Goal: Task Accomplishment & Management: Manage account settings

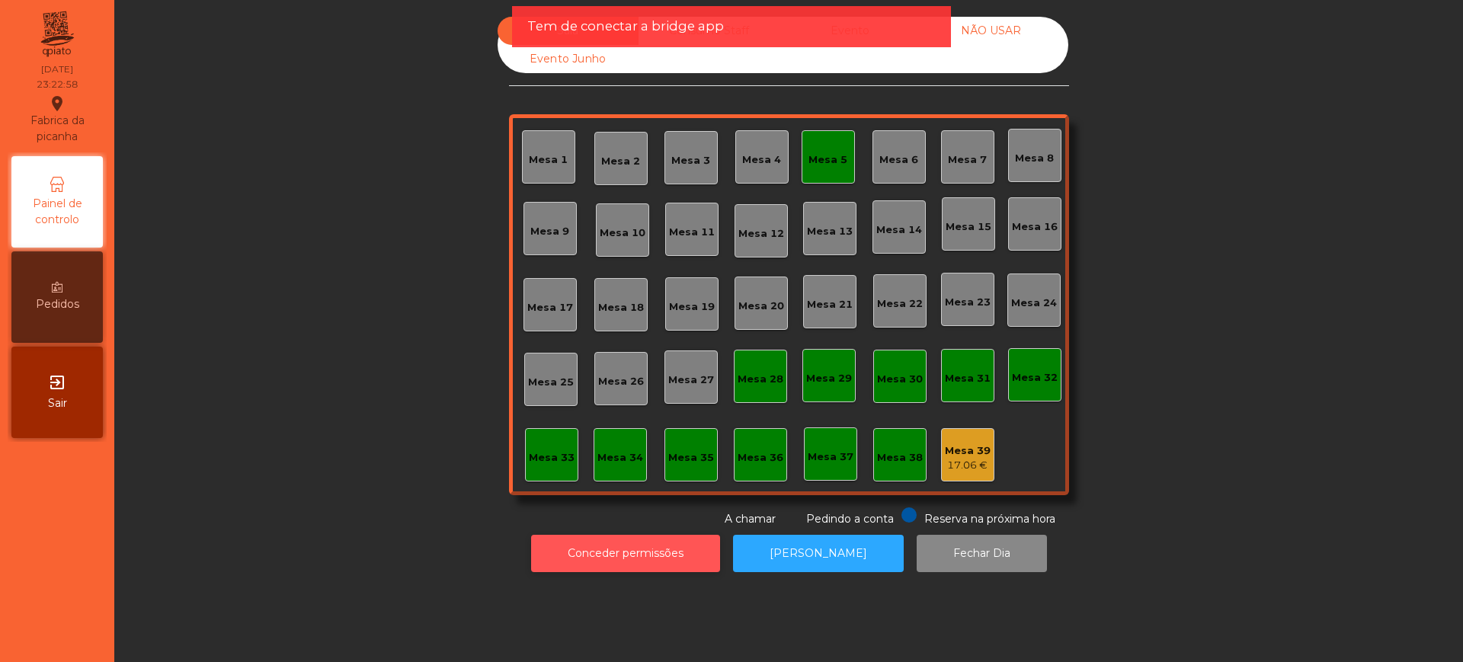
click at [570, 546] on button "Conceder permissões" at bounding box center [625, 553] width 189 height 37
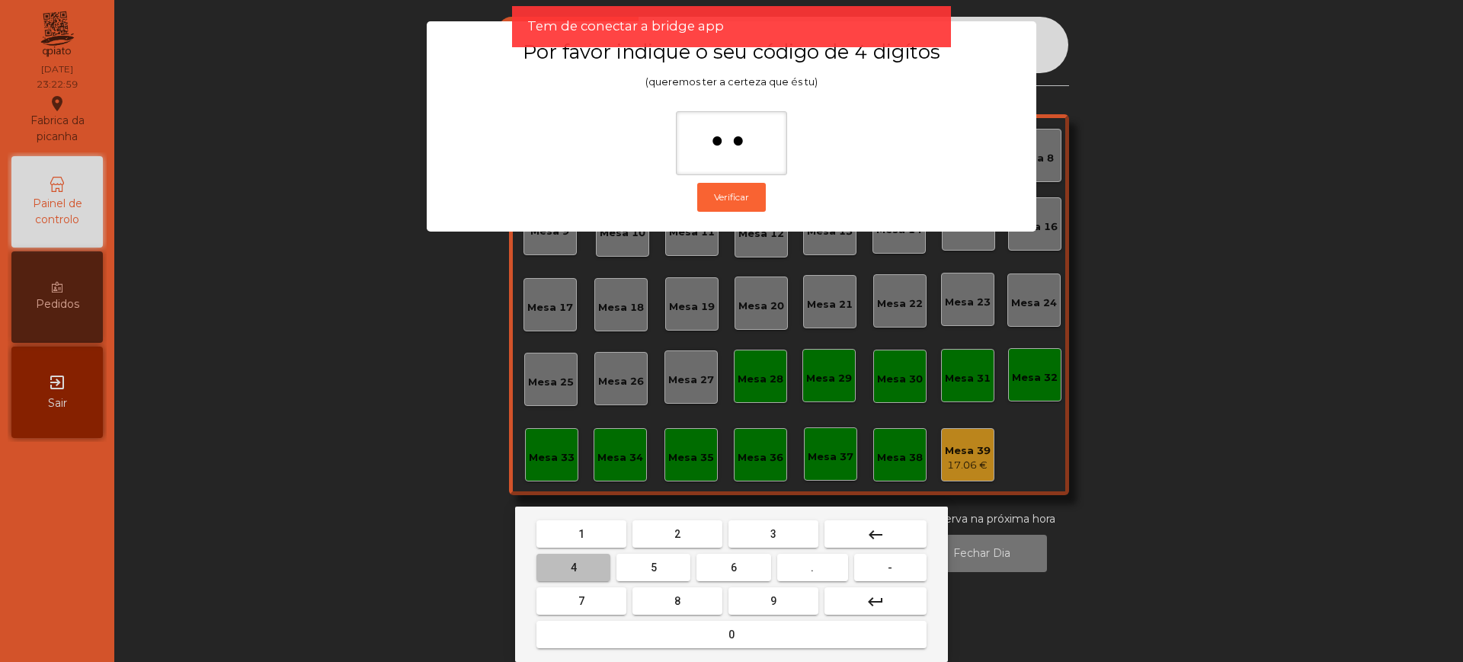
type input "***"
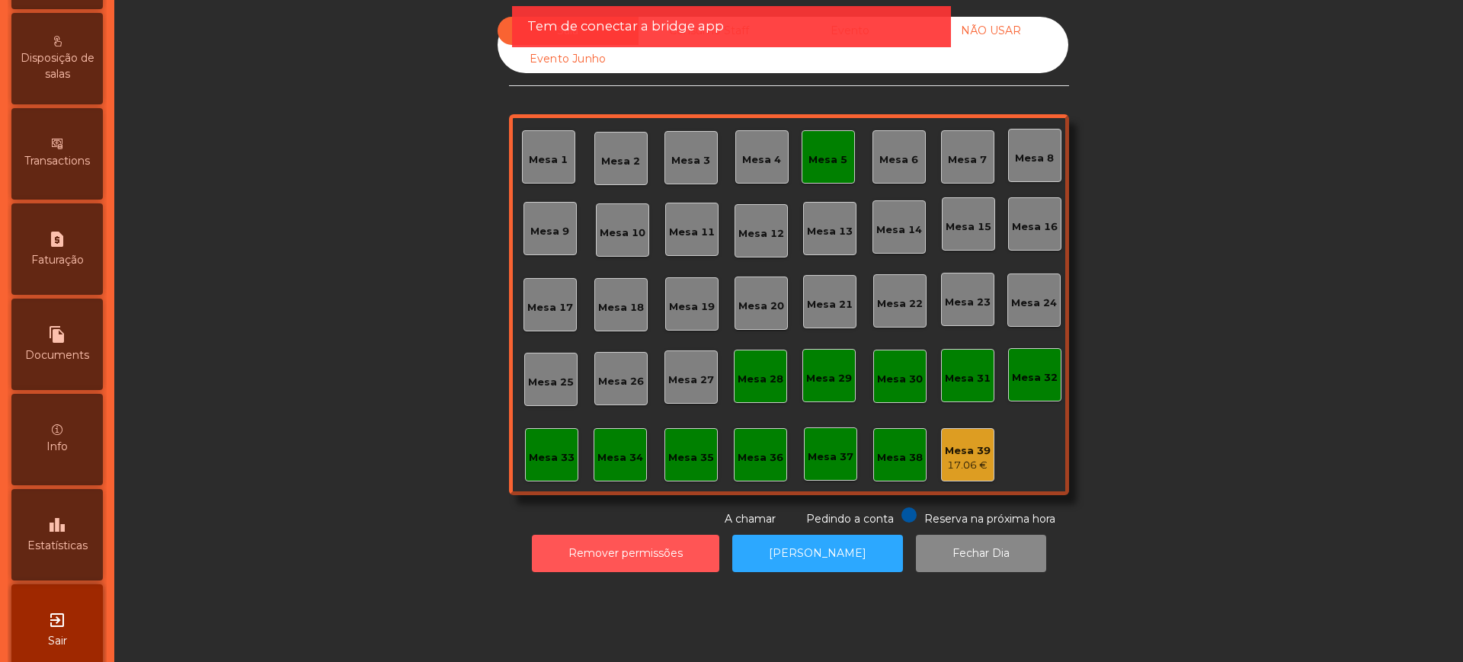
scroll to position [645, 0]
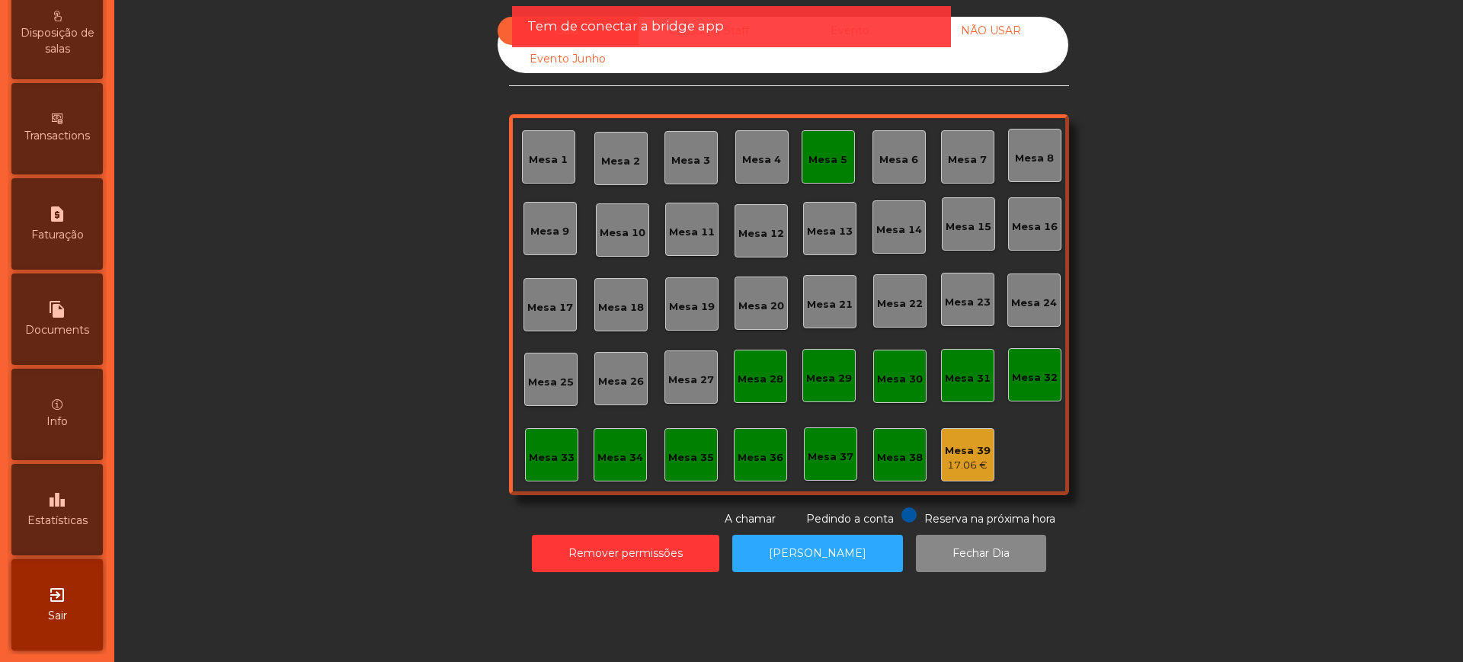
click at [71, 489] on div "leaderboard Estatísticas" at bounding box center [56, 509] width 91 height 91
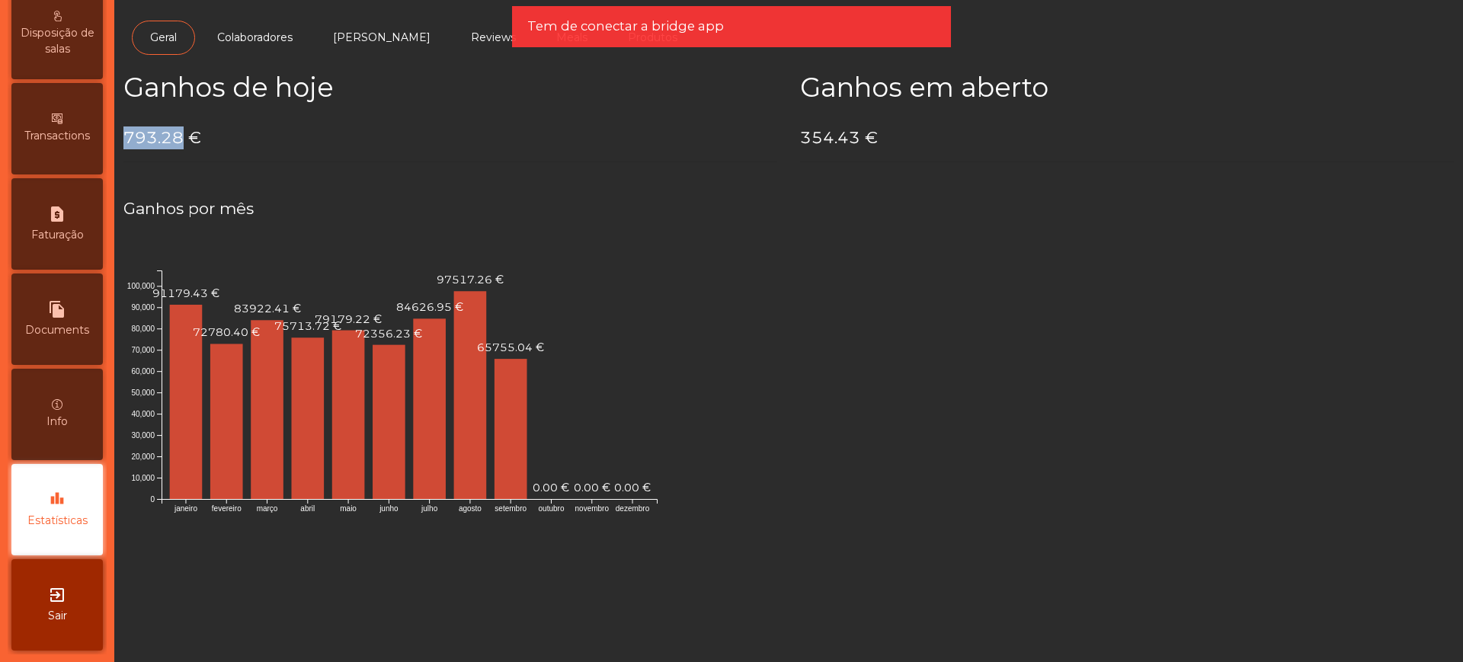
drag, startPoint x: 129, startPoint y: 141, endPoint x: 179, endPoint y: 139, distance: 50.3
click at [179, 139] on h4 "793.28 €" at bounding box center [450, 137] width 654 height 23
copy h4 "793.28"
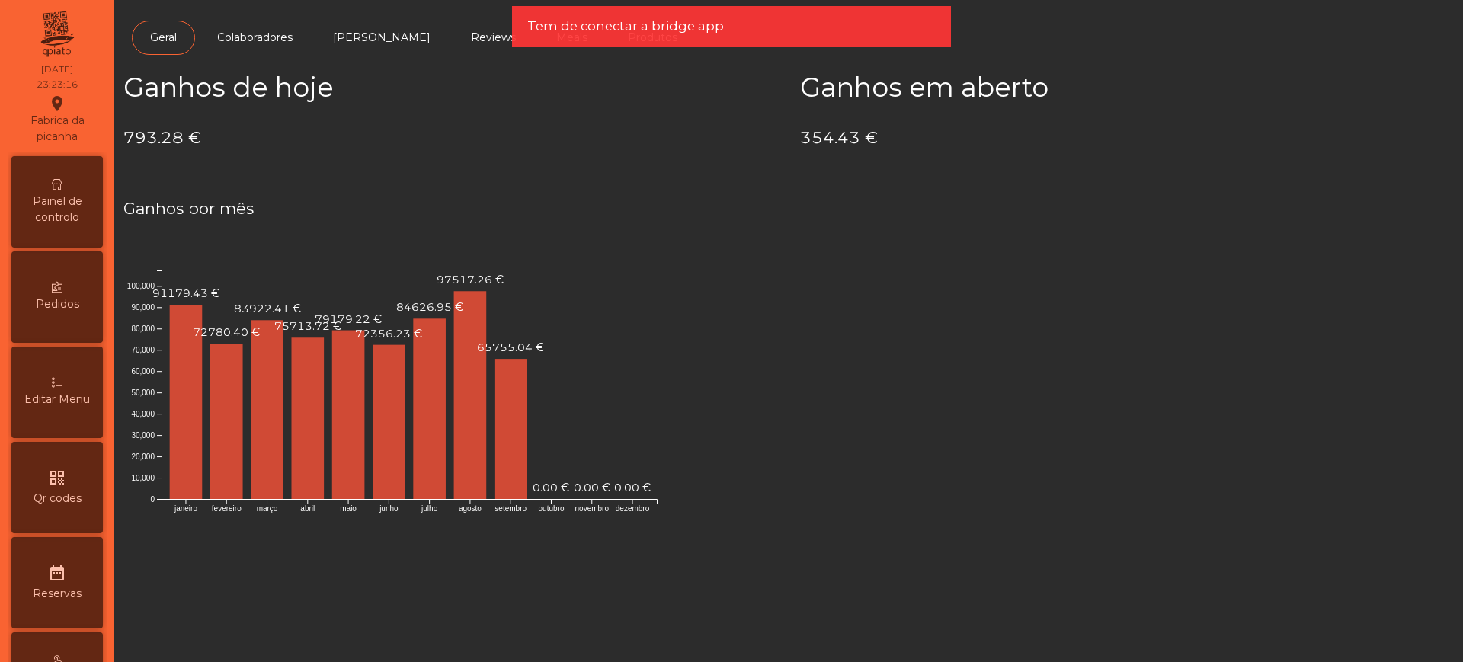
click at [84, 190] on div "Painel de controlo" at bounding box center [56, 201] width 91 height 91
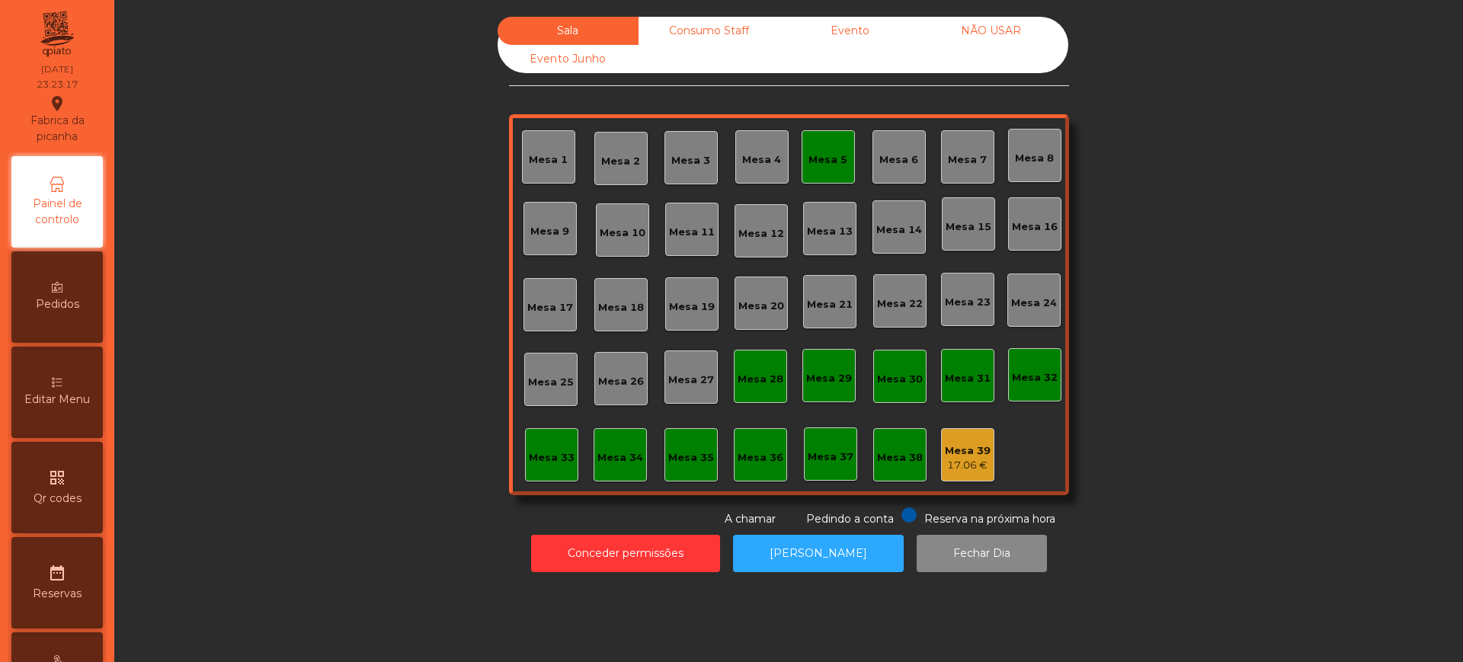
click at [862, 27] on div "Evento" at bounding box center [849, 31] width 141 height 28
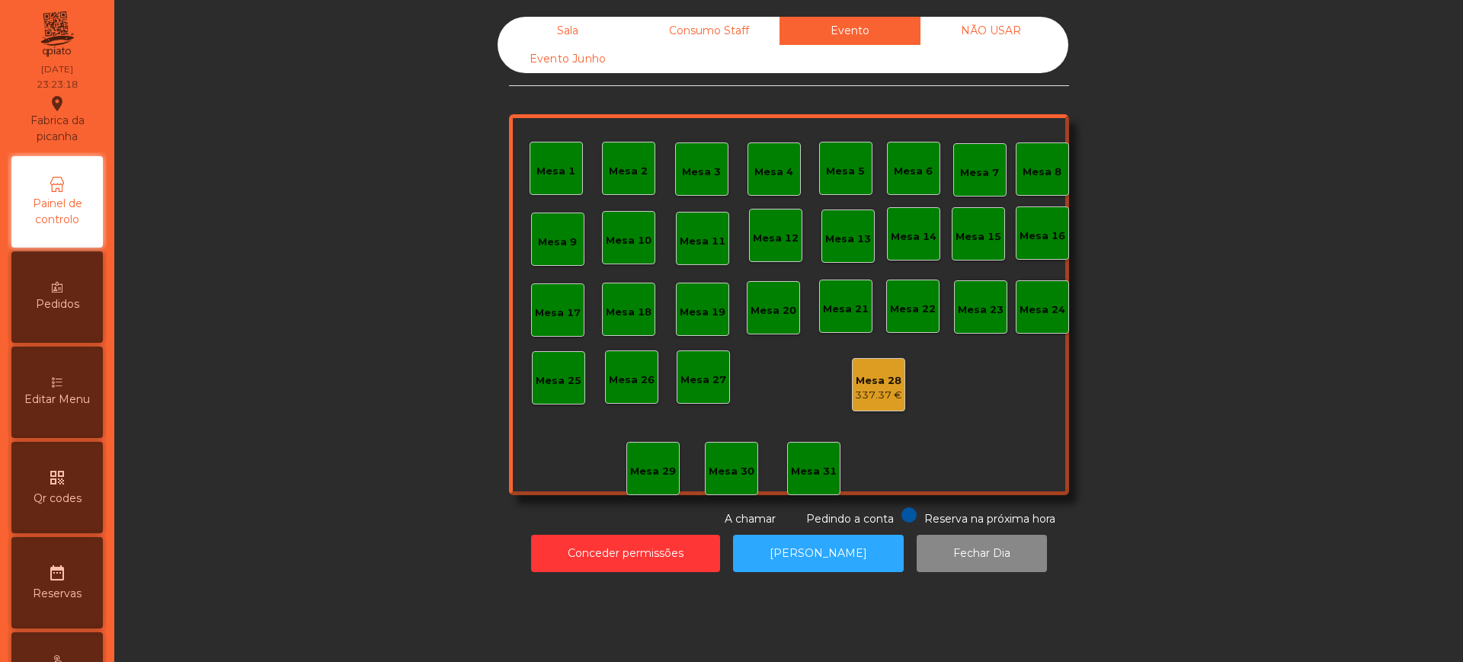
click at [887, 380] on div "Mesa 28" at bounding box center [878, 380] width 47 height 15
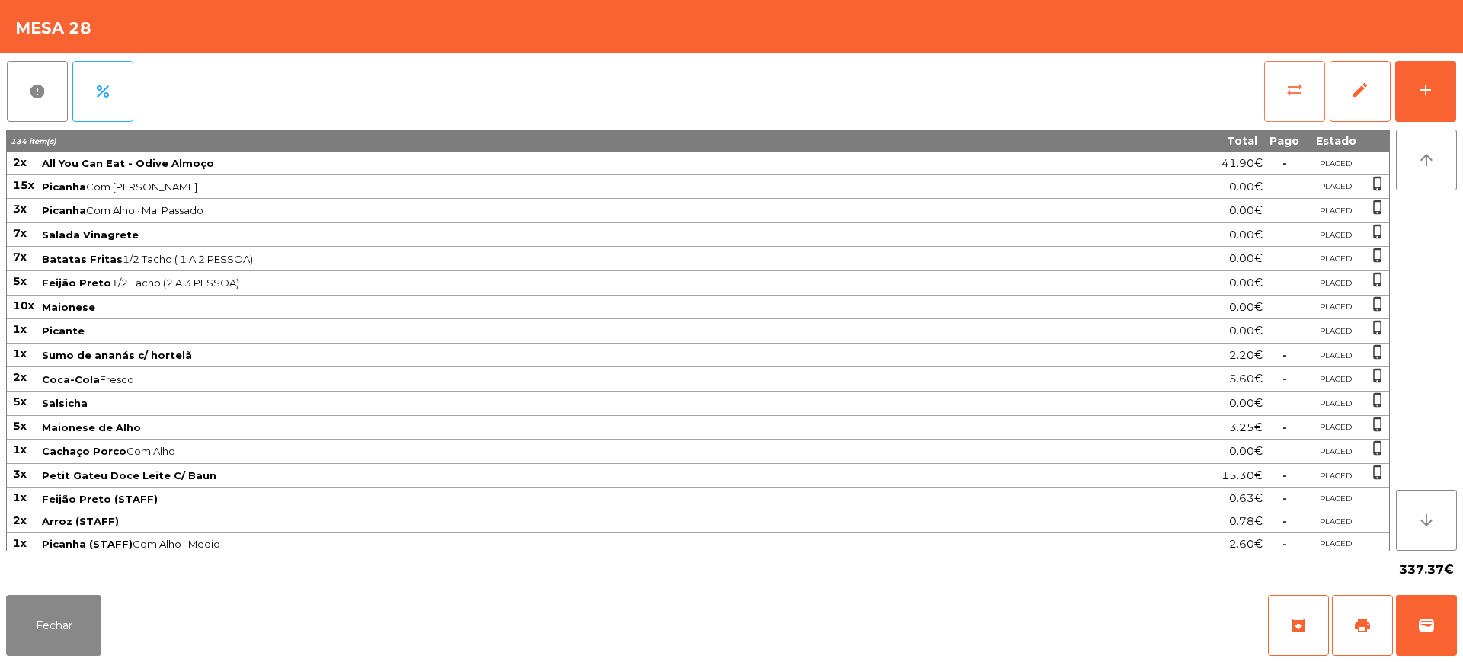
click at [1278, 89] on button "sync_alt" at bounding box center [1294, 91] width 61 height 61
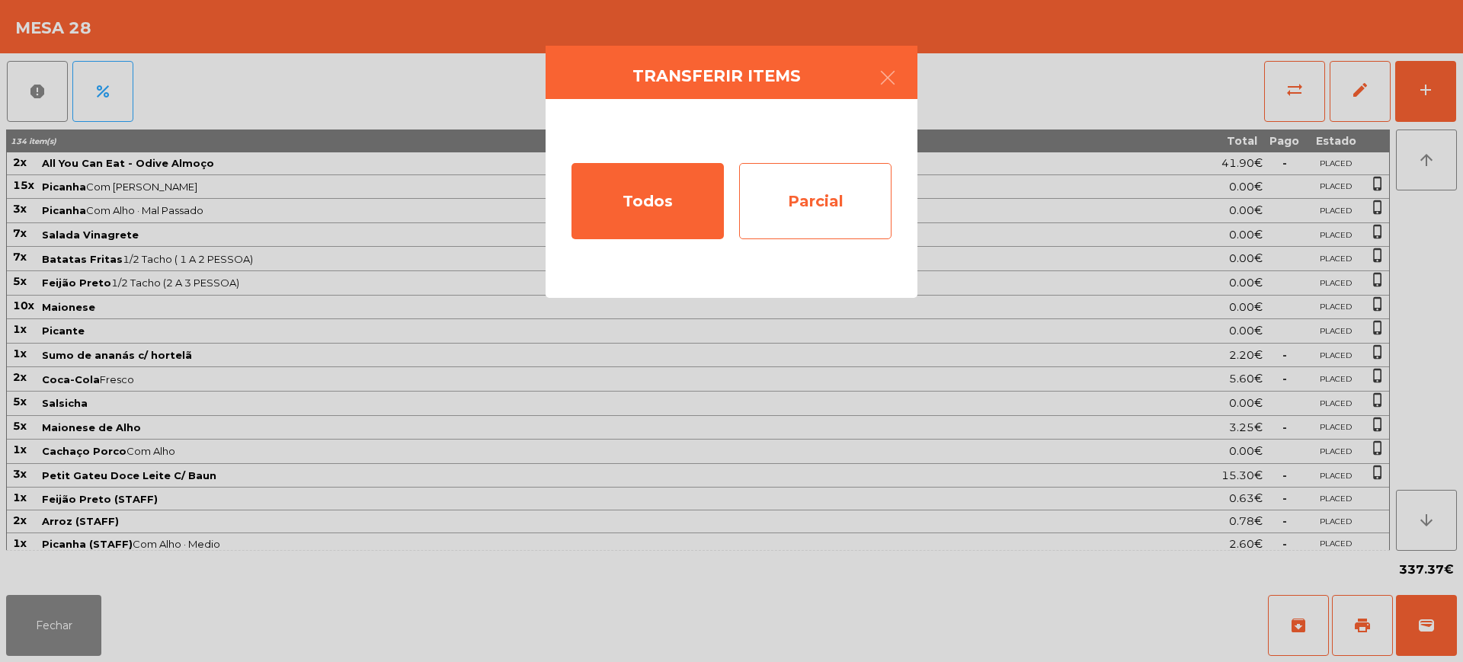
click at [866, 204] on div "Parcial" at bounding box center [815, 201] width 152 height 76
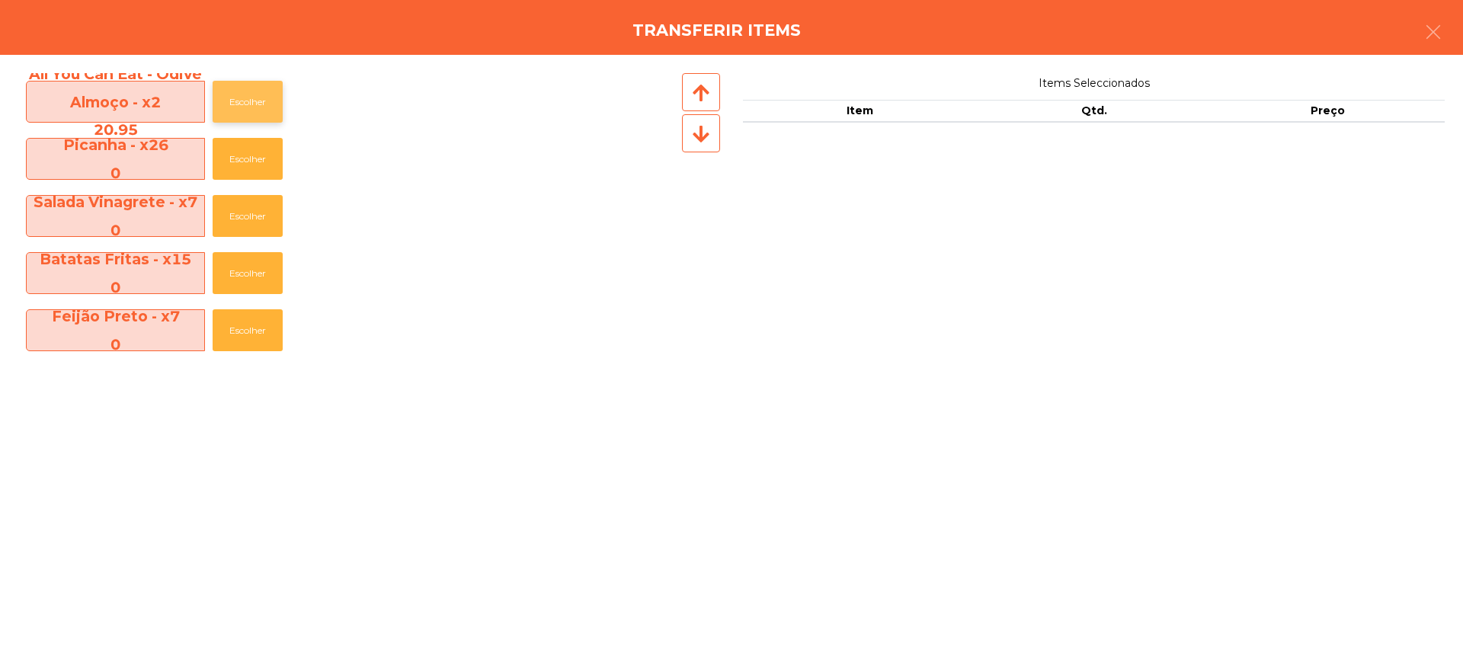
click at [273, 101] on button "Escolher" at bounding box center [248, 102] width 70 height 42
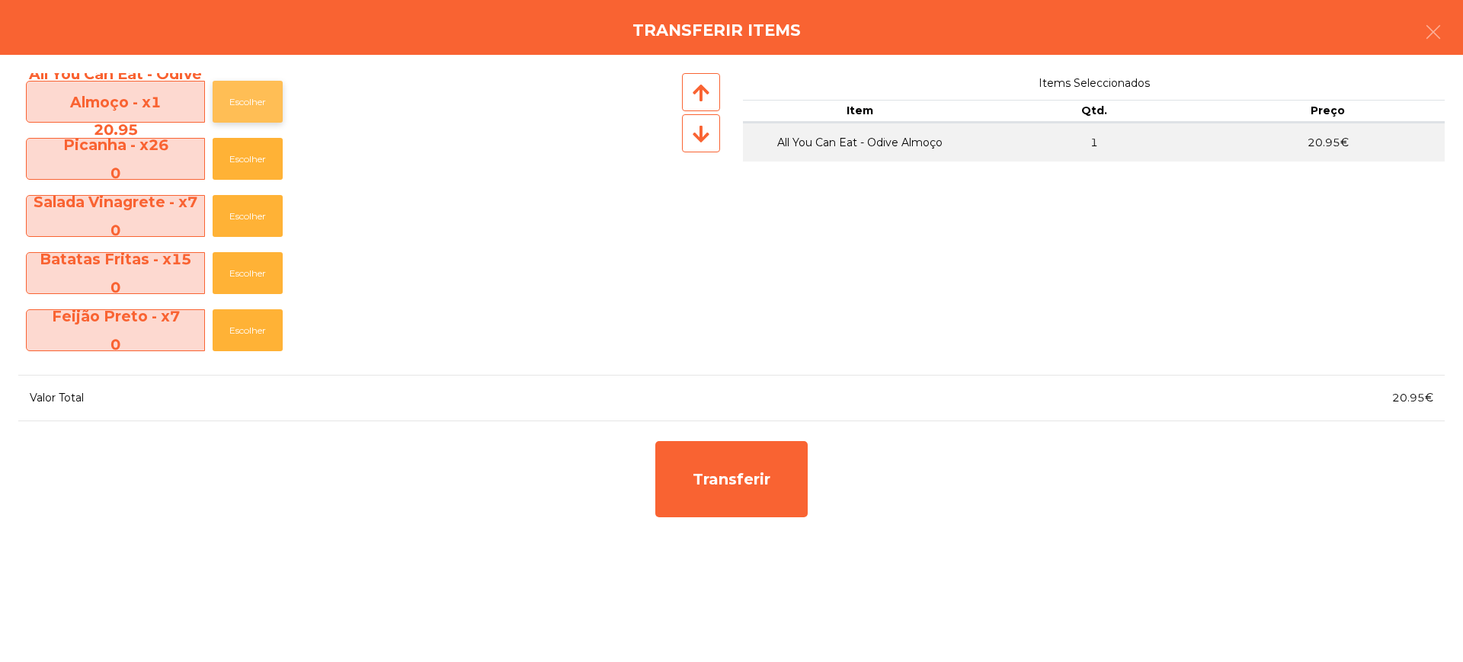
click at [273, 101] on button "Escolher" at bounding box center [248, 102] width 70 height 42
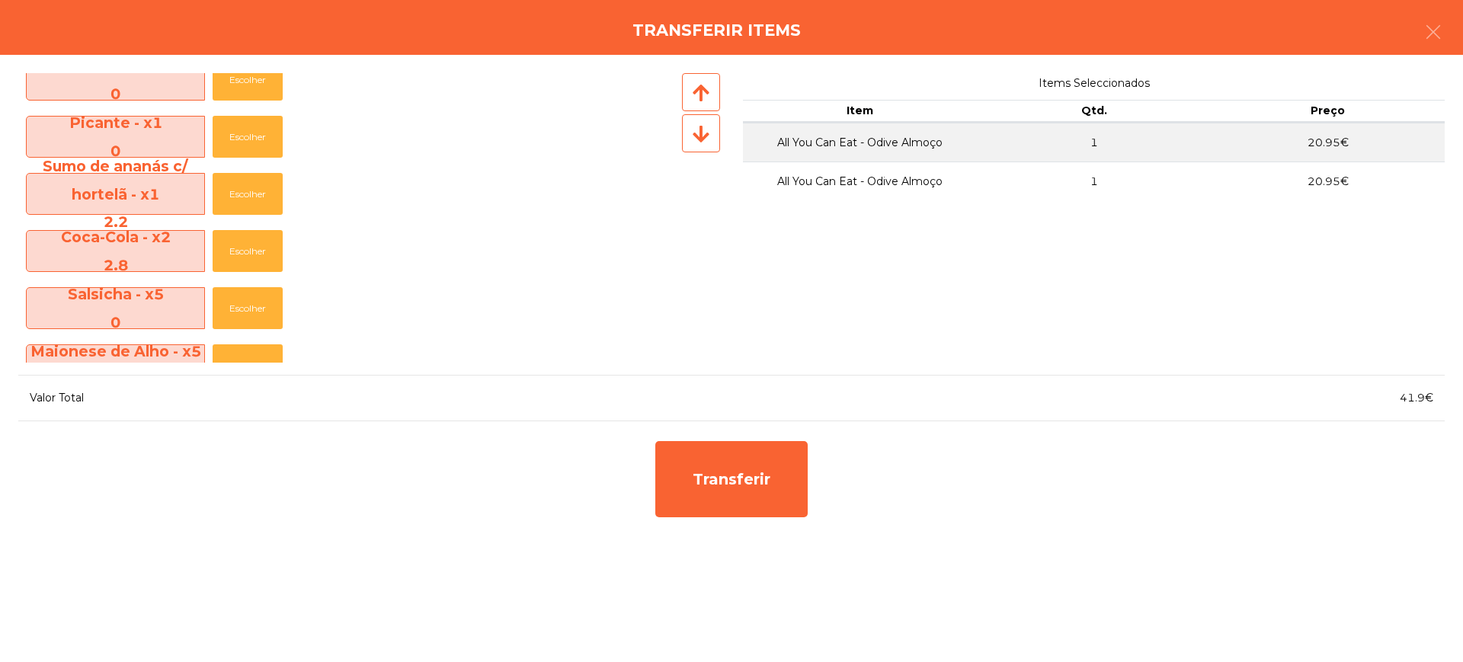
scroll to position [286, 0]
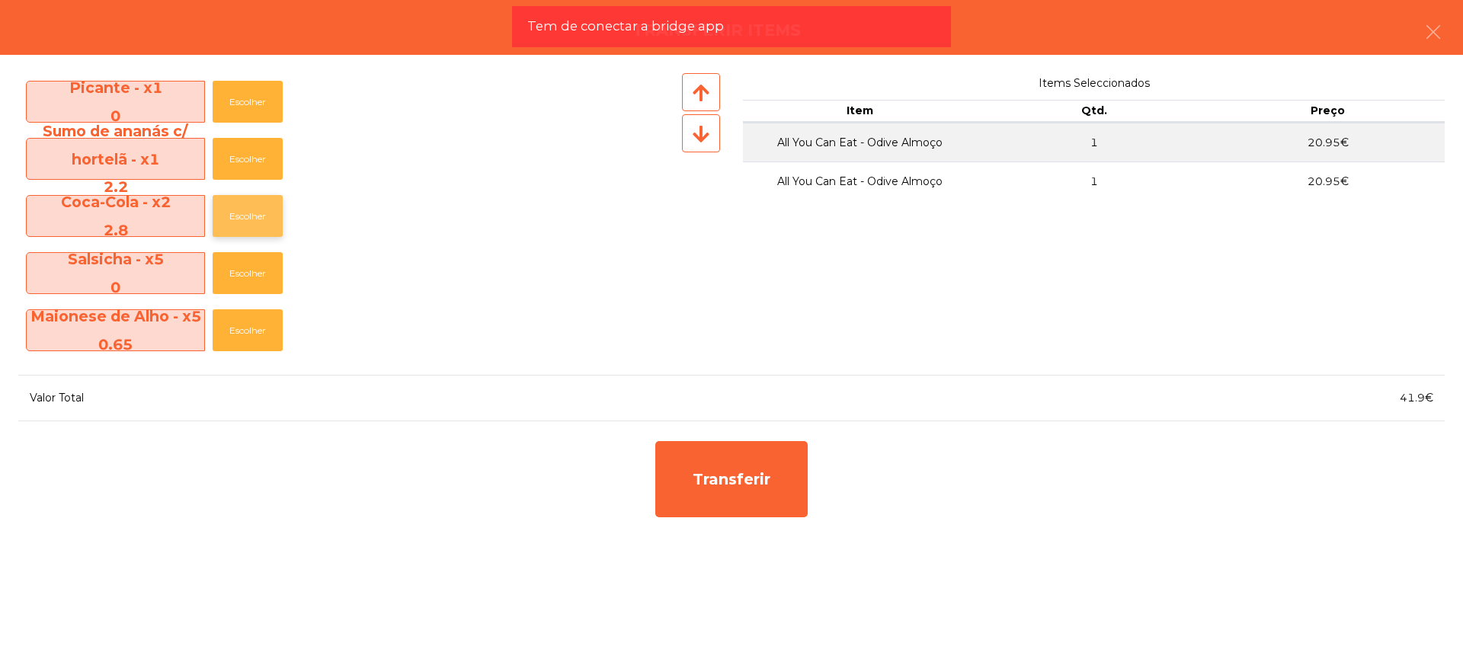
click at [258, 205] on button "Escolher" at bounding box center [248, 216] width 70 height 42
click at [258, 206] on button "Escolher" at bounding box center [248, 216] width 70 height 42
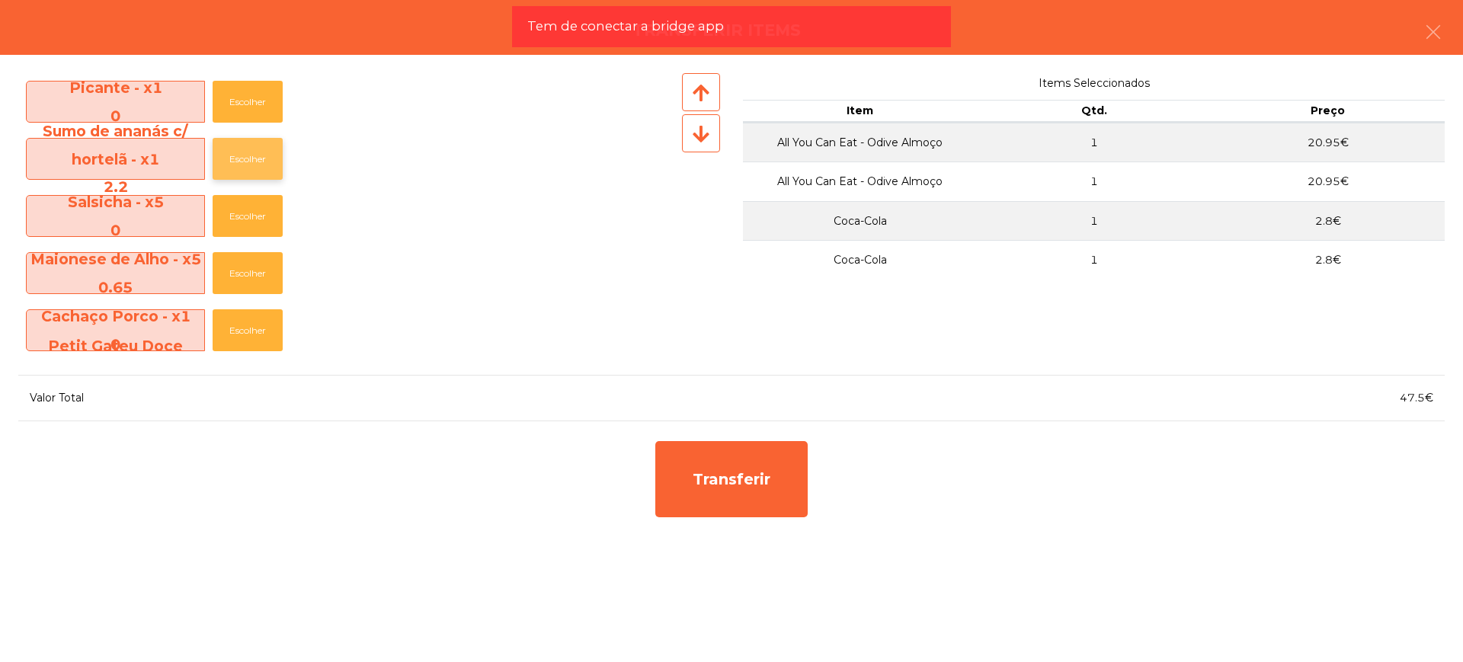
click at [252, 168] on button "Escolher" at bounding box center [248, 159] width 70 height 42
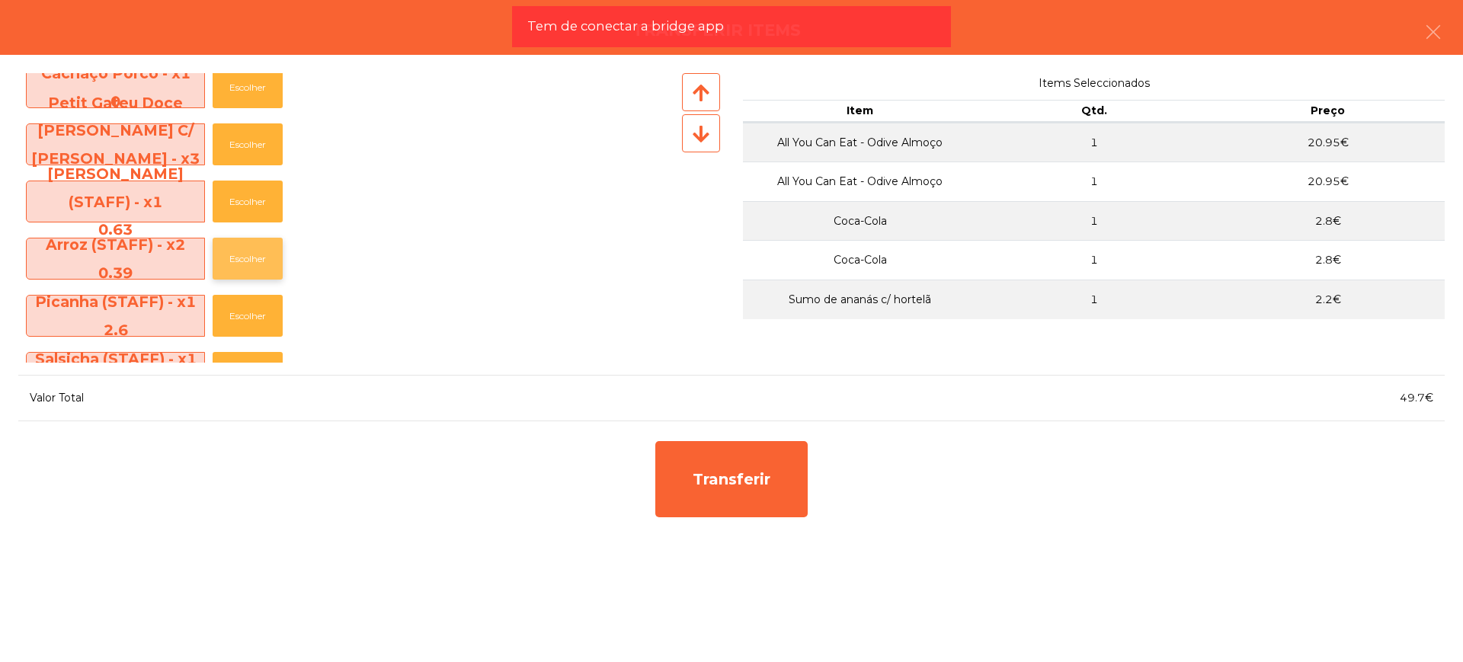
scroll to position [476, 0]
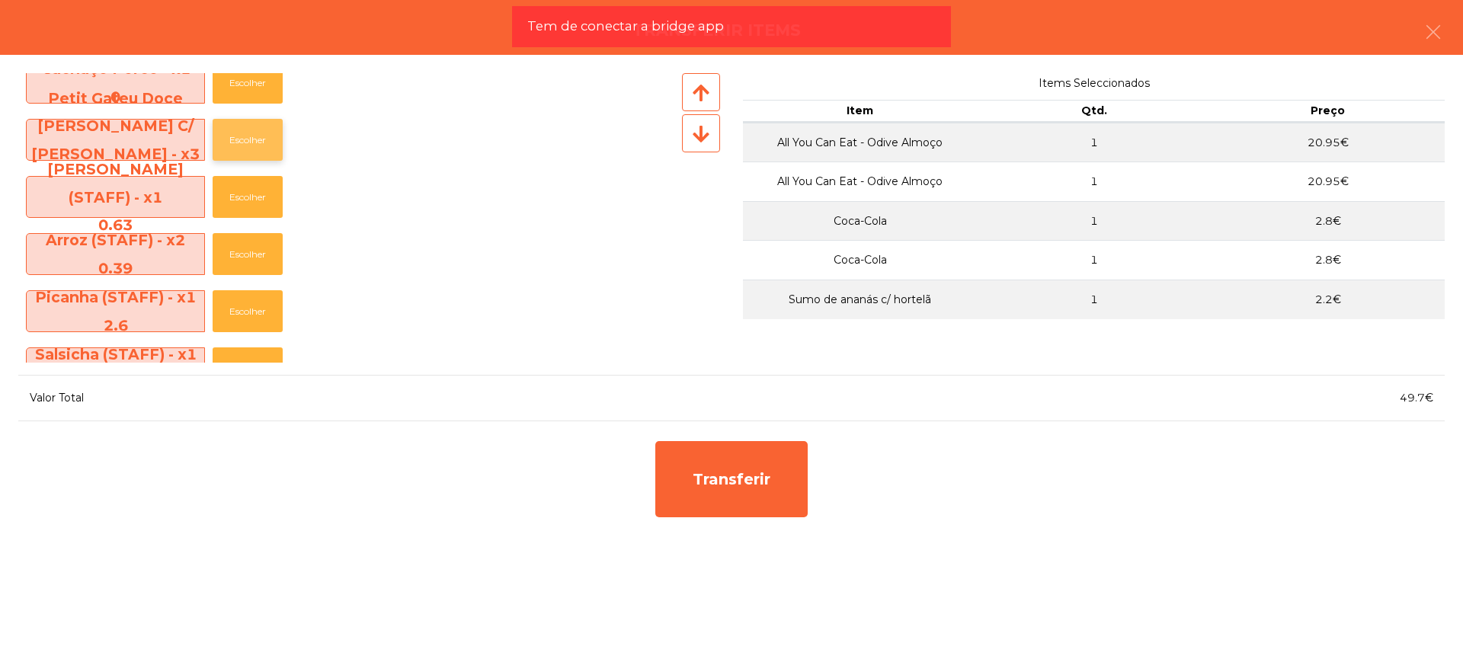
click at [265, 146] on button "Escolher" at bounding box center [248, 140] width 70 height 42
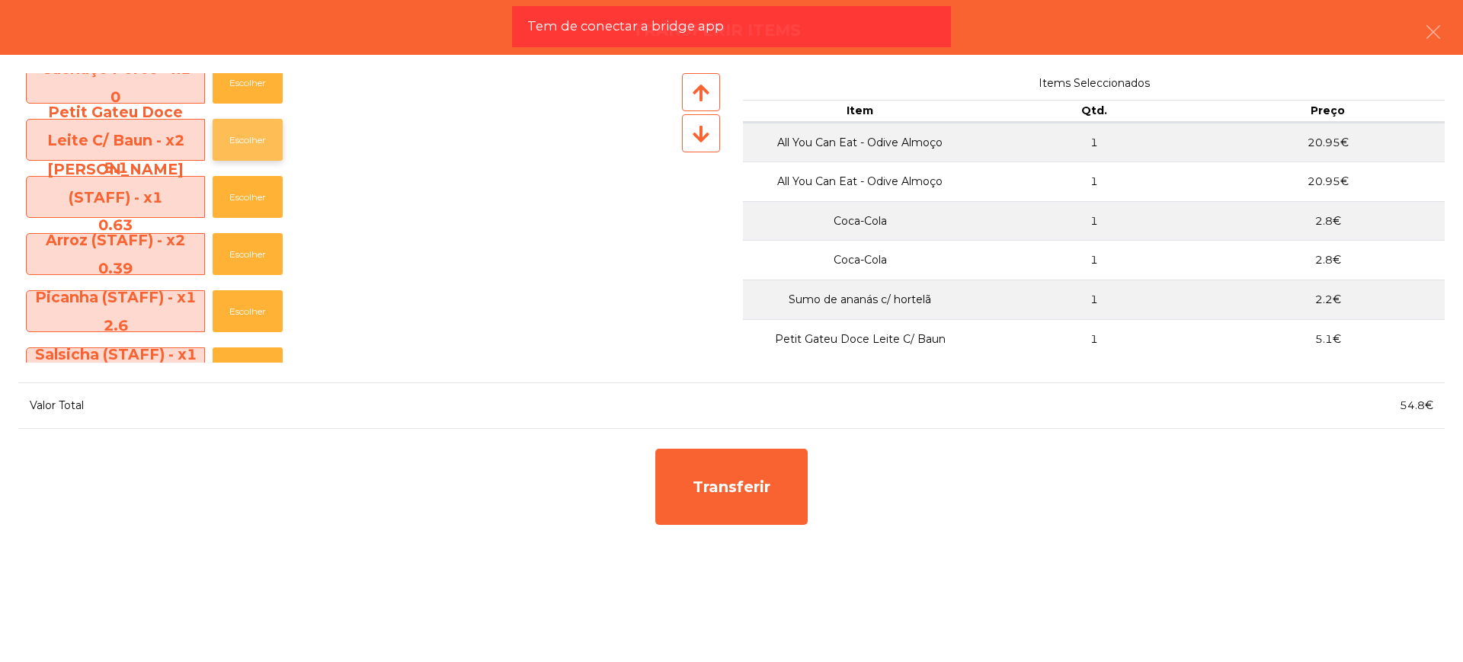
click at [265, 146] on button "Escolher" at bounding box center [248, 140] width 70 height 42
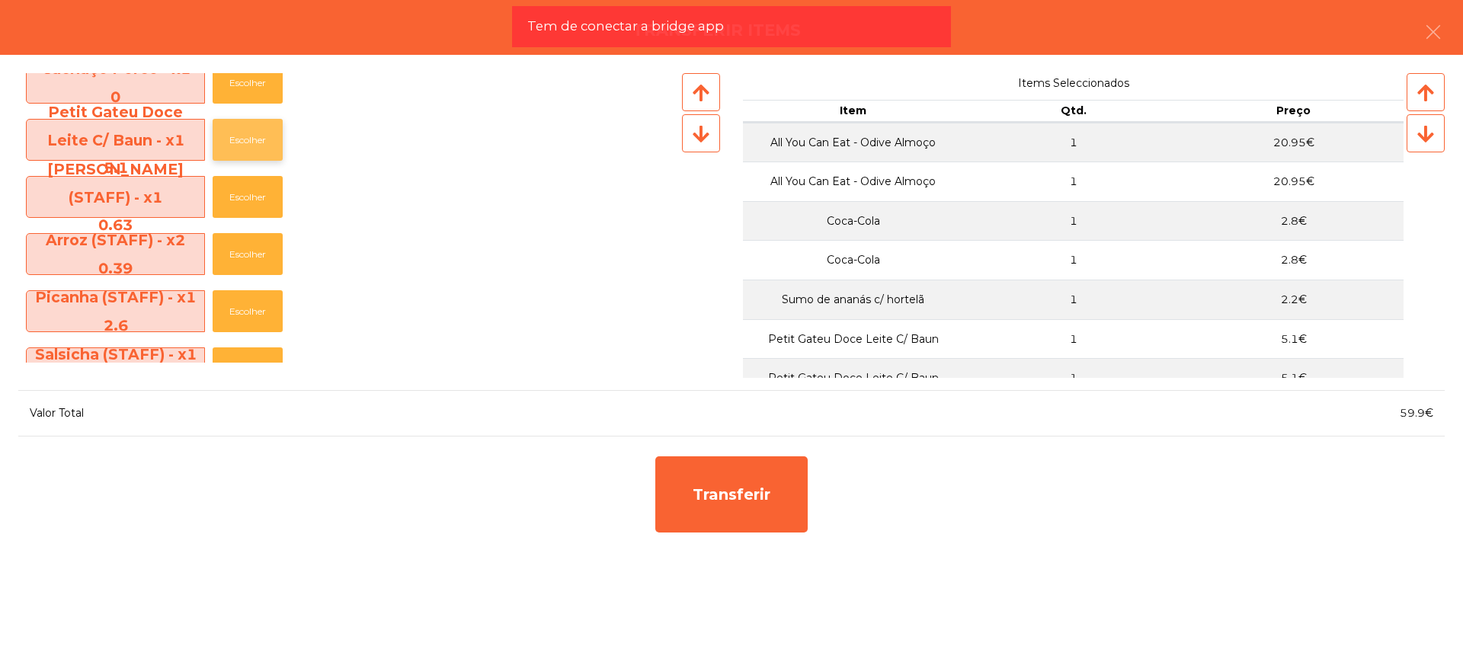
click at [265, 146] on button "Escolher" at bounding box center [248, 140] width 70 height 42
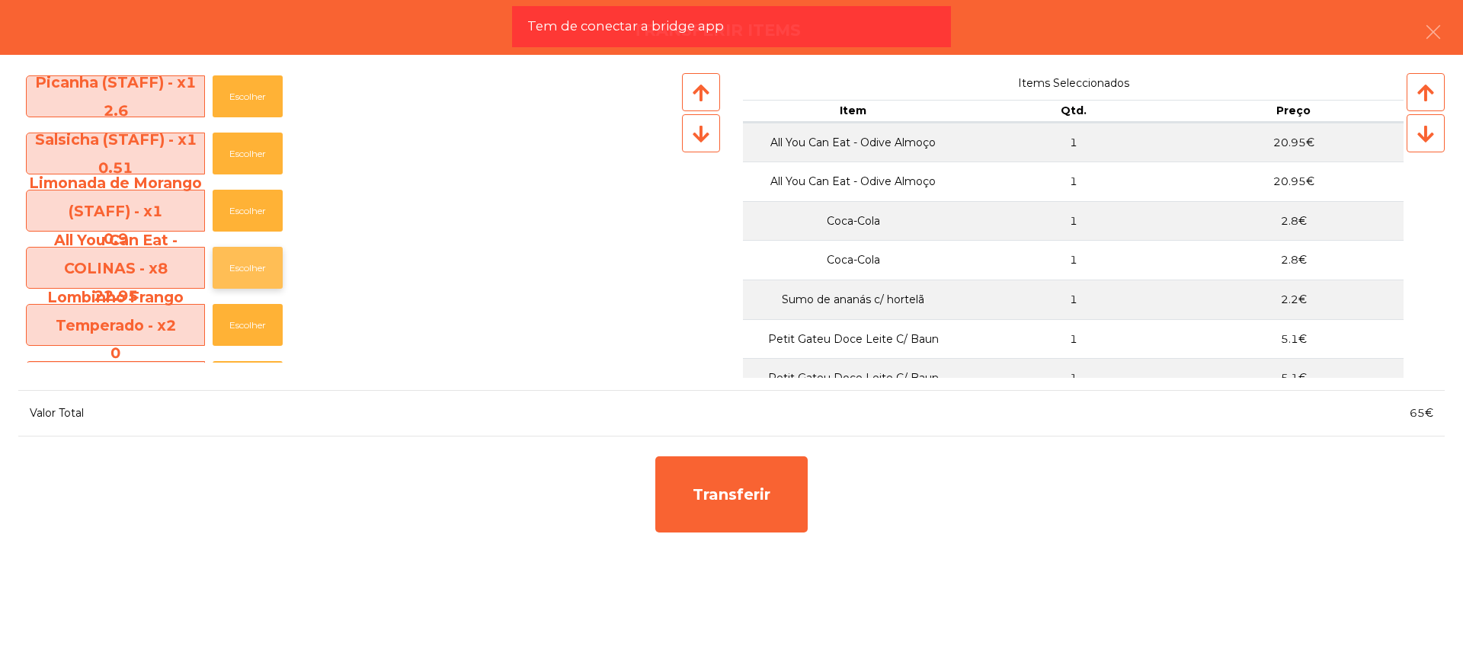
scroll to position [667, 0]
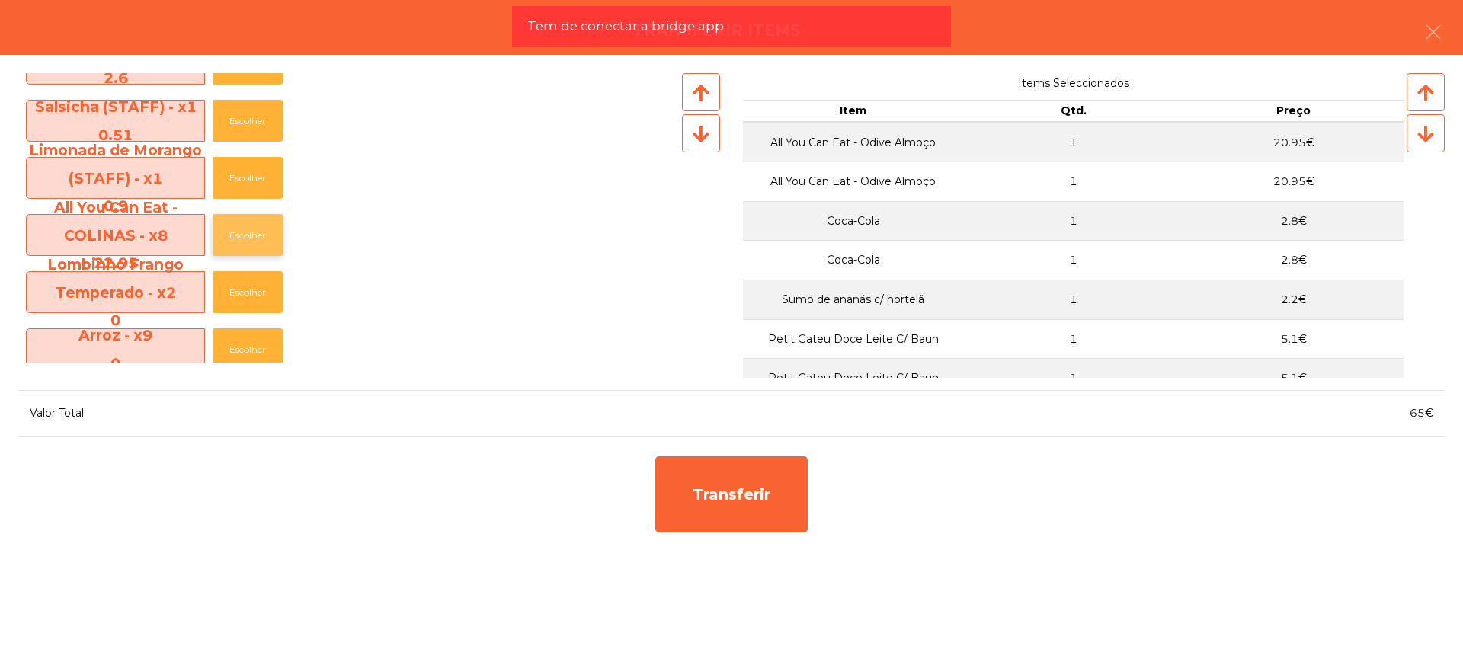
click at [259, 238] on button "Escolher" at bounding box center [248, 235] width 70 height 42
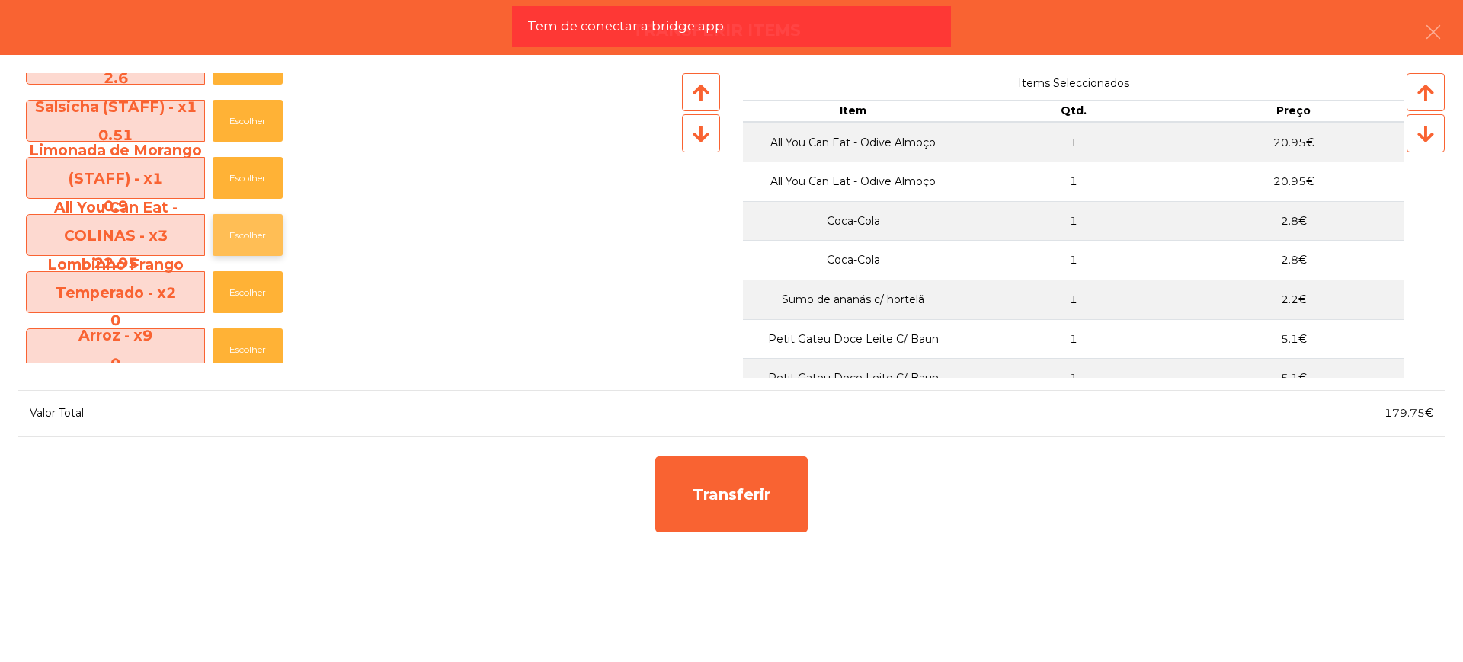
scroll to position [857, 0]
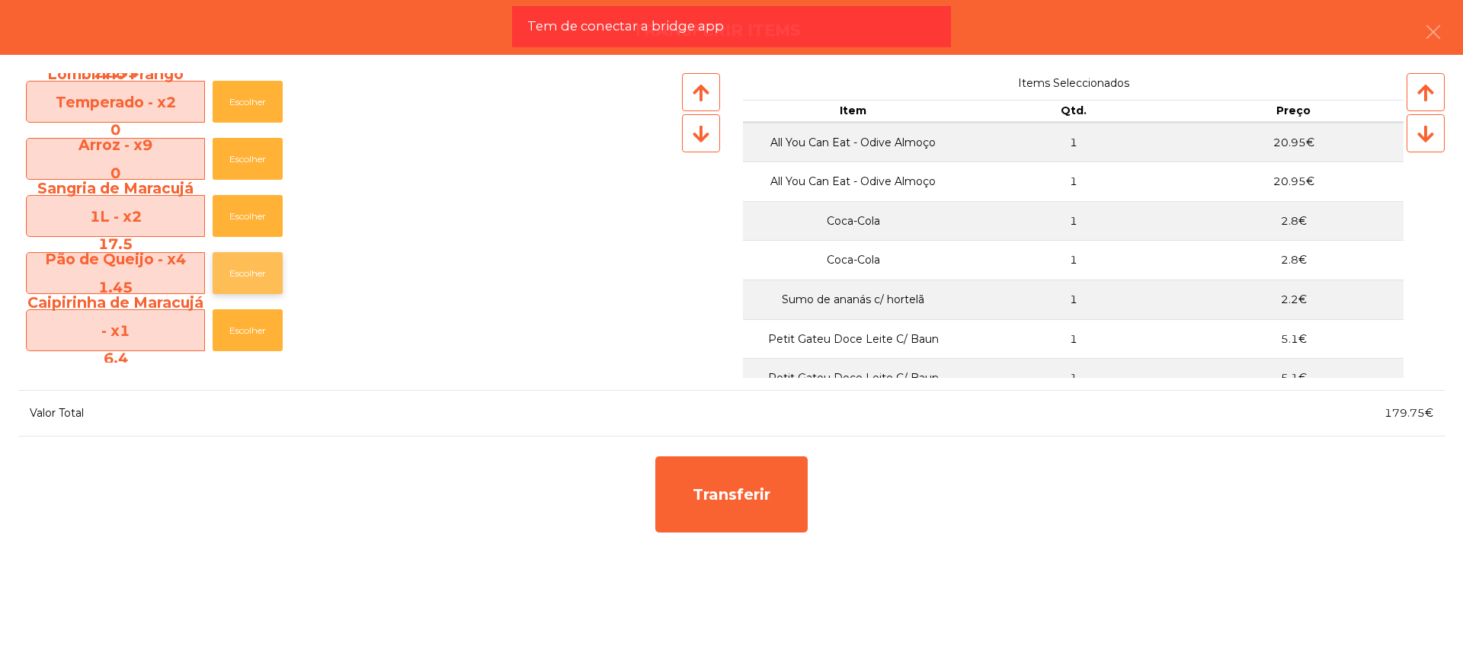
click at [266, 264] on button "Escolher" at bounding box center [248, 273] width 70 height 42
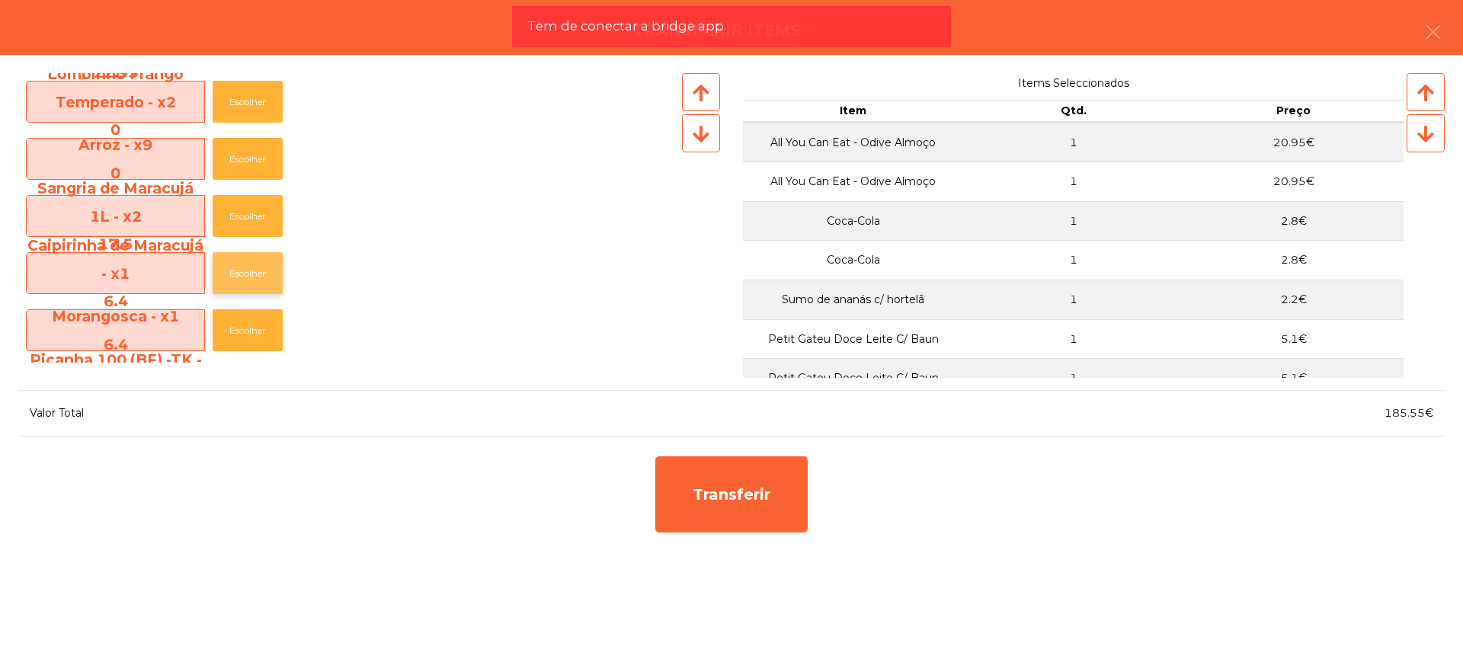
click at [261, 271] on button "Escolher" at bounding box center [248, 273] width 70 height 42
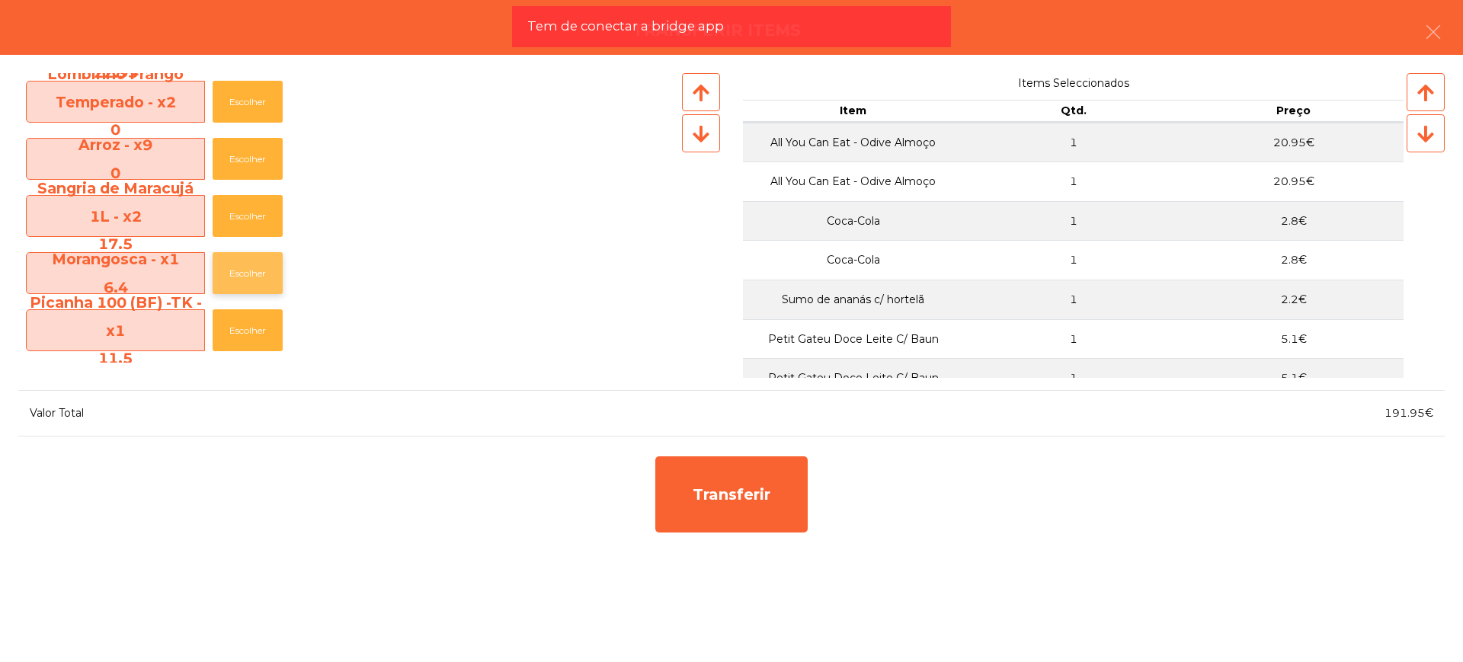
click at [256, 271] on button "Escolher" at bounding box center [248, 273] width 70 height 42
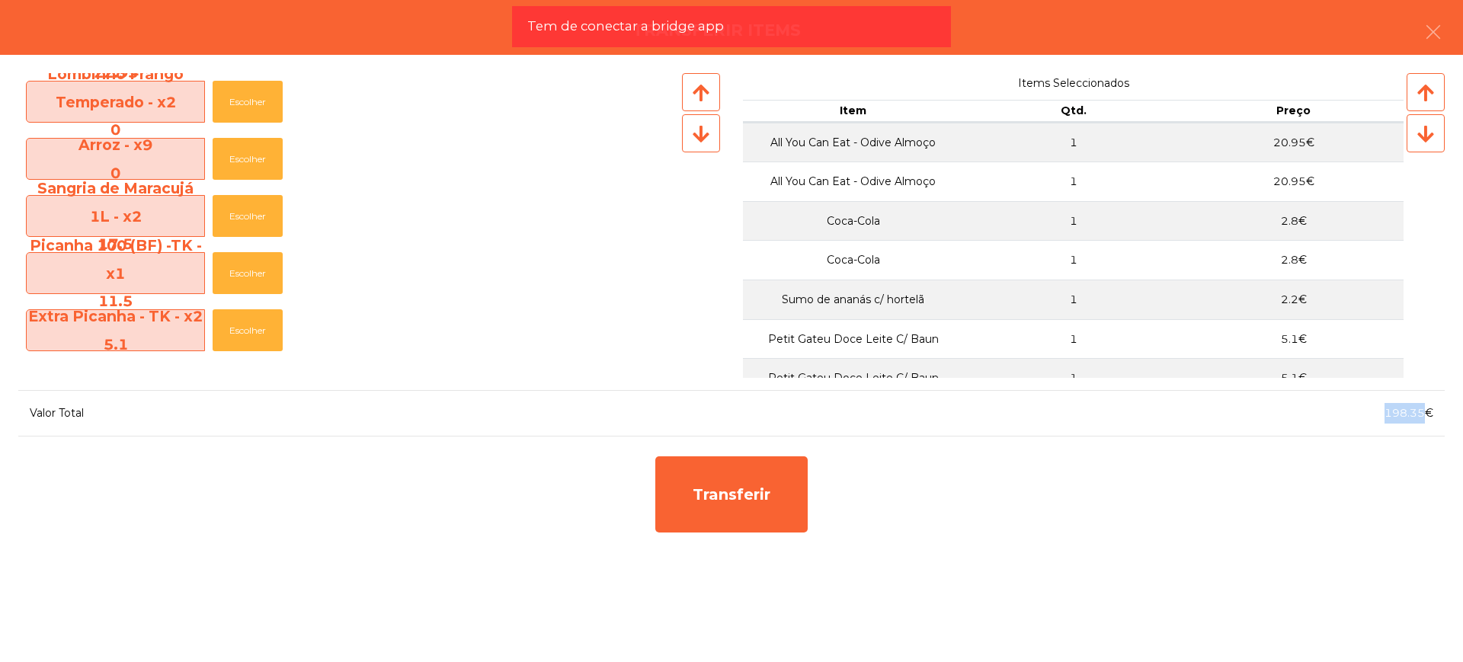
drag, startPoint x: 1387, startPoint y: 411, endPoint x: 1423, endPoint y: 414, distance: 36.0
click at [1423, 414] on span "198.35€" at bounding box center [1408, 413] width 49 height 14
copy span "198.35"
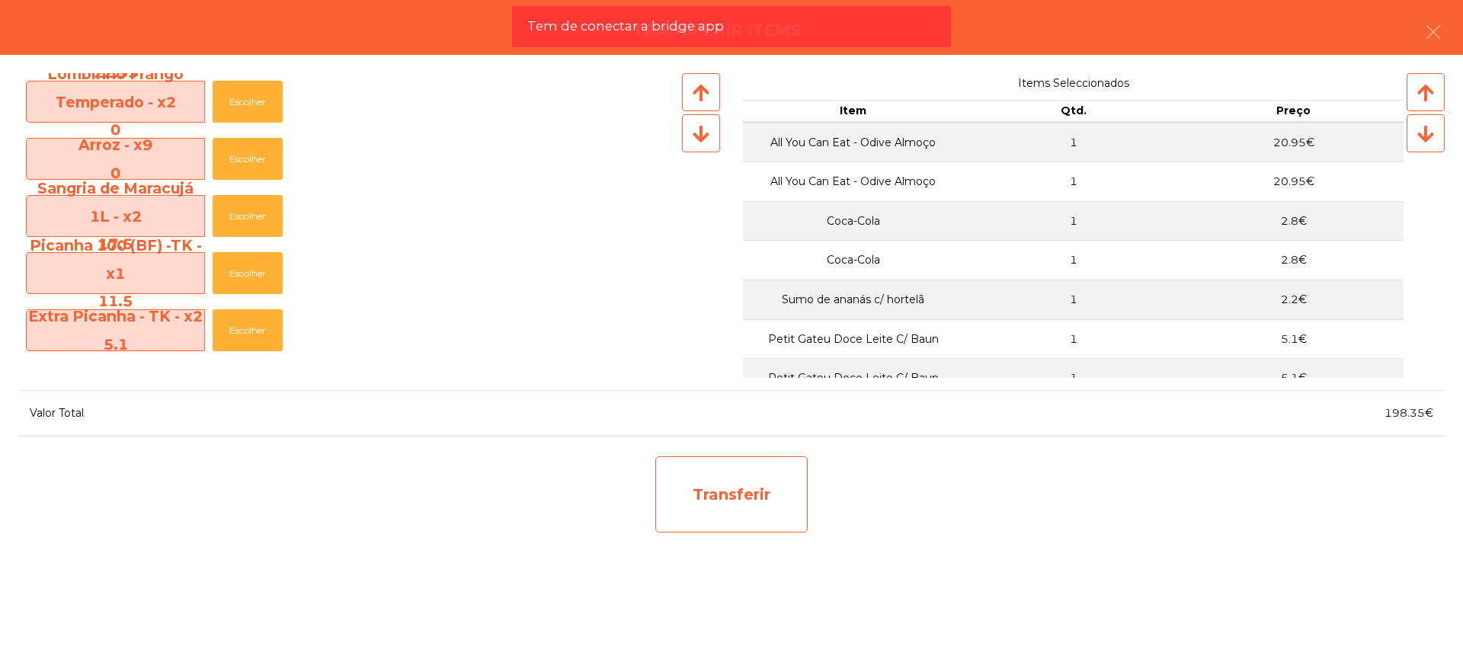
click at [751, 499] on div "Transferir" at bounding box center [731, 494] width 152 height 76
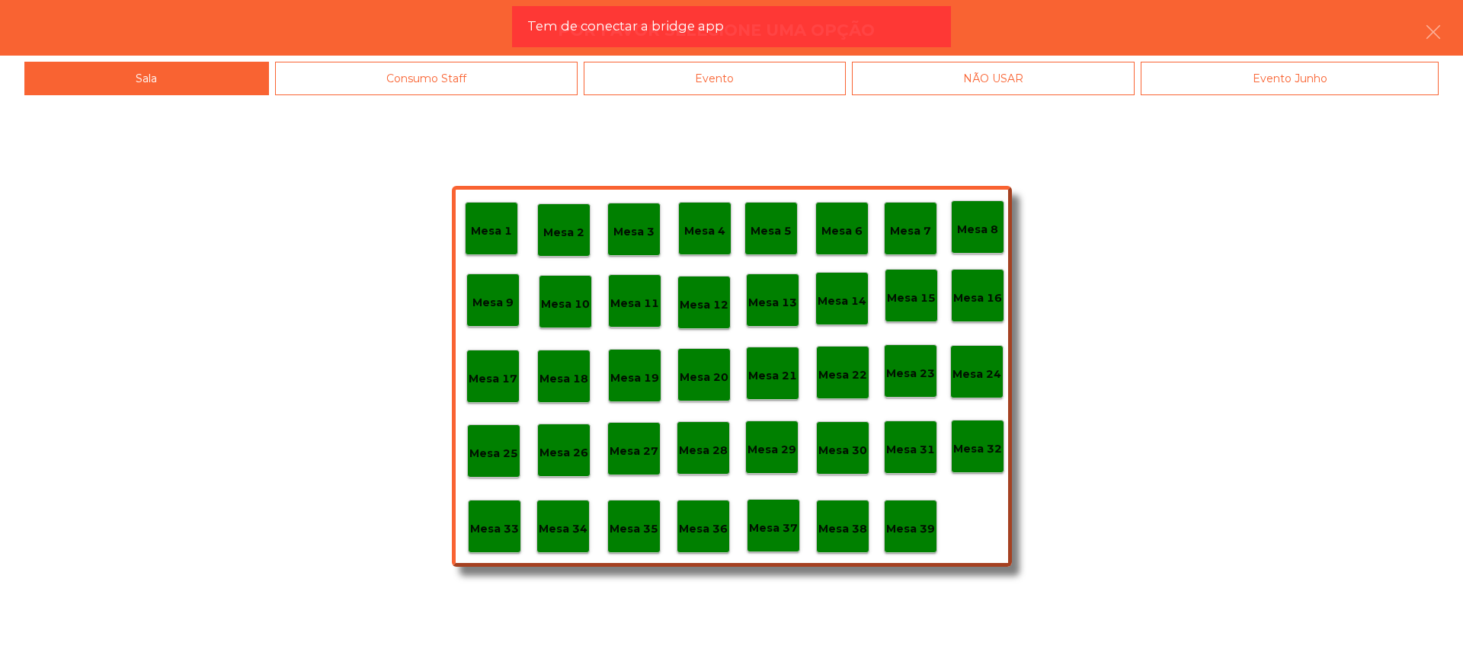
click at [772, 459] on div "Mesa 29" at bounding box center [771, 447] width 53 height 53
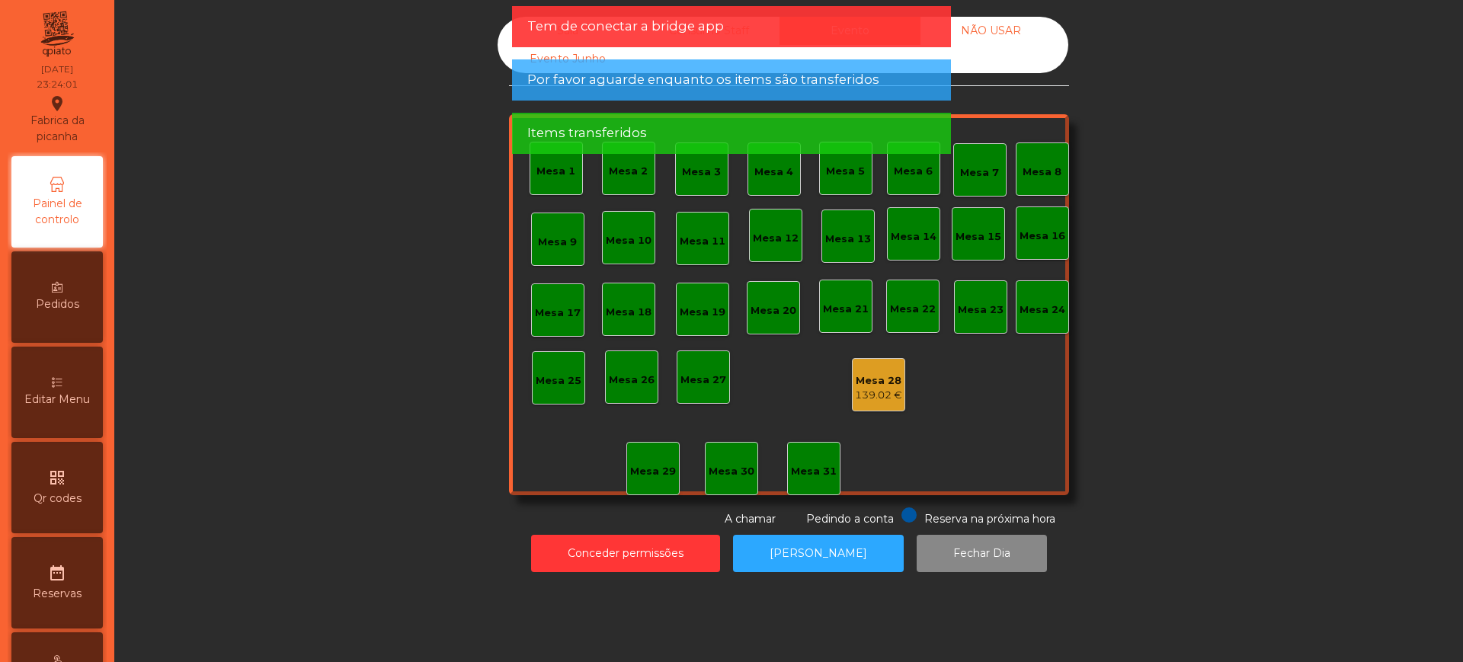
click at [866, 391] on div "139.02 €" at bounding box center [878, 395] width 47 height 15
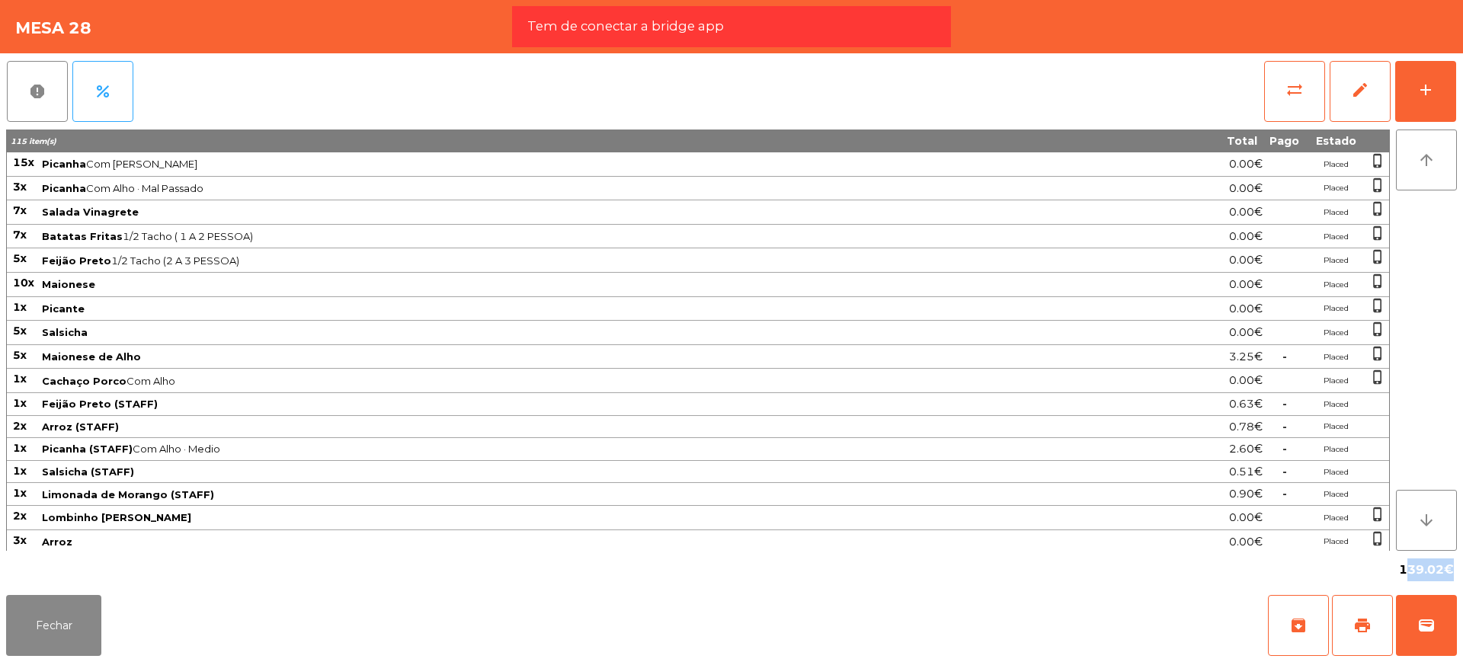
drag, startPoint x: 1399, startPoint y: 574, endPoint x: 1445, endPoint y: 571, distance: 46.6
click at [1445, 571] on span "139.02€" at bounding box center [1426, 569] width 55 height 23
copy span "139.02"
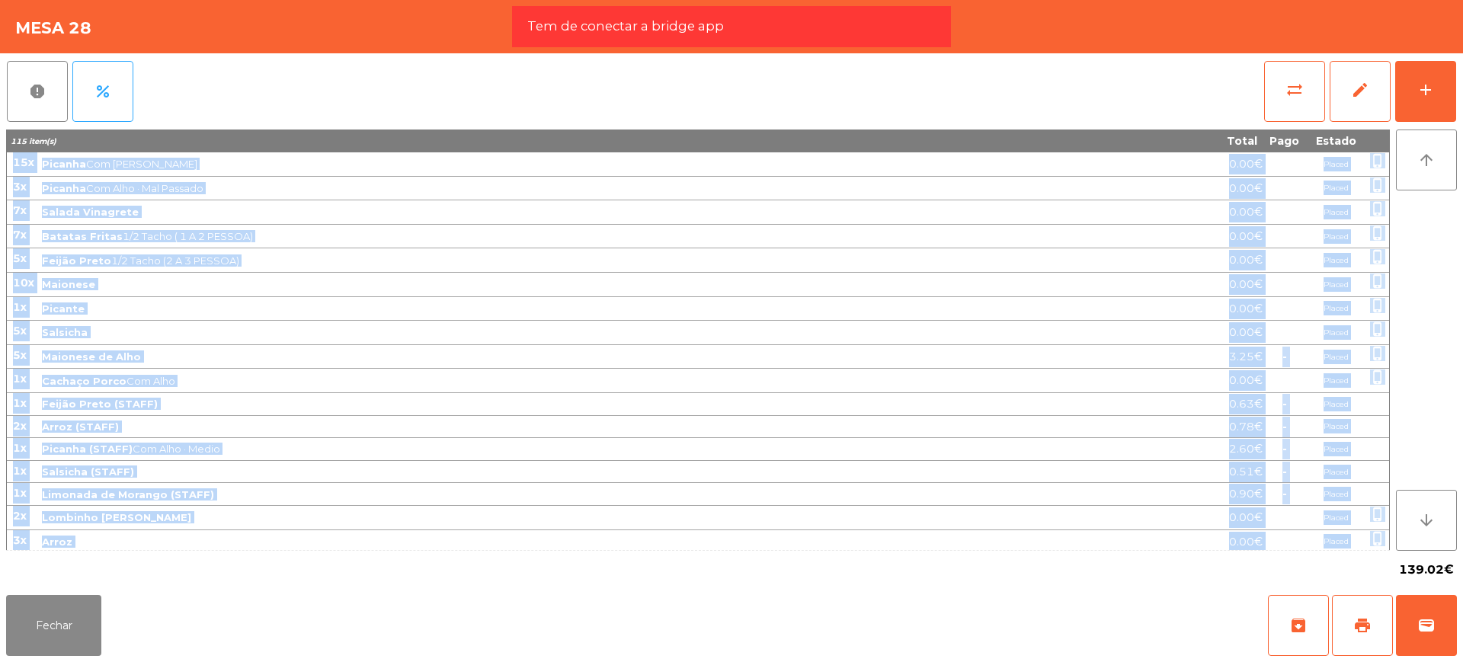
scroll to position [455, 0]
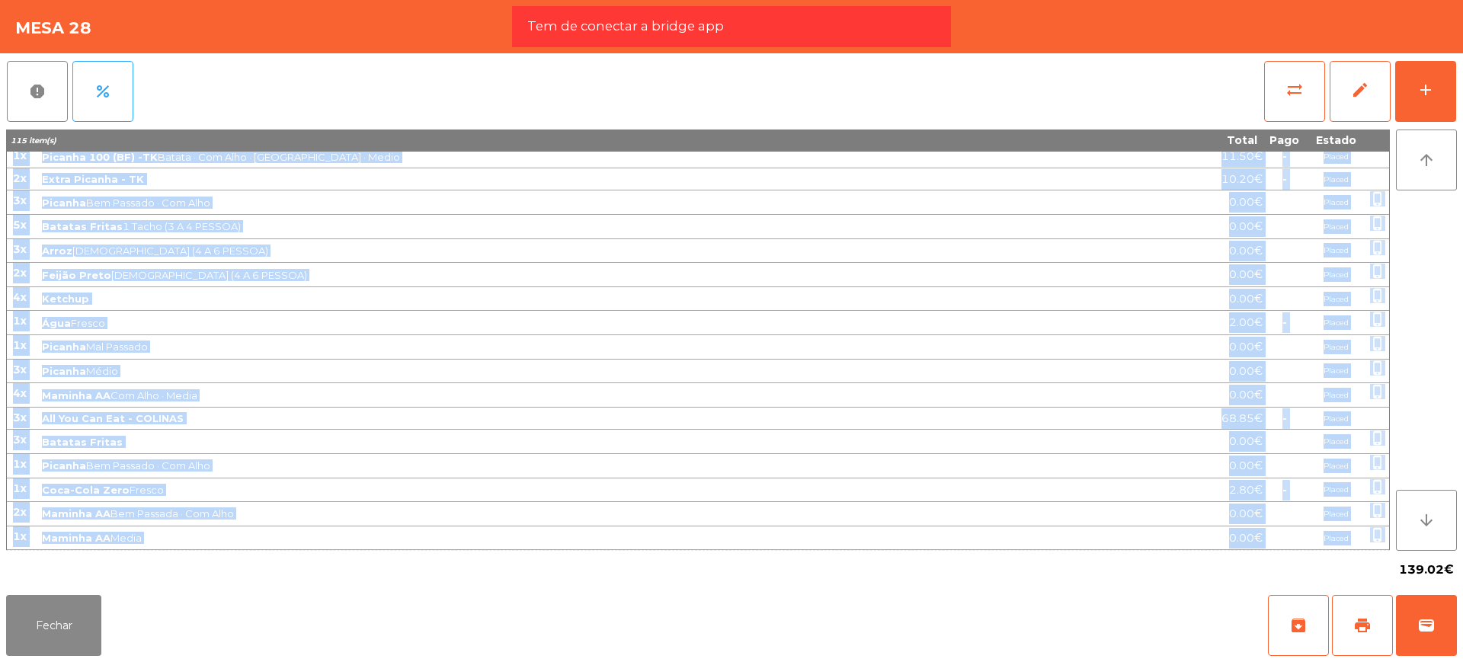
drag, startPoint x: 11, startPoint y: 162, endPoint x: 1384, endPoint y: 546, distance: 1426.2
copy tbody "60l Ipsumdo Sit Amet · Conse 9.75€ Adipis elits_doeius 1t Incidid Utl Etdo · Ma…"
click at [1364, 106] on button "edit" at bounding box center [1360, 91] width 61 height 61
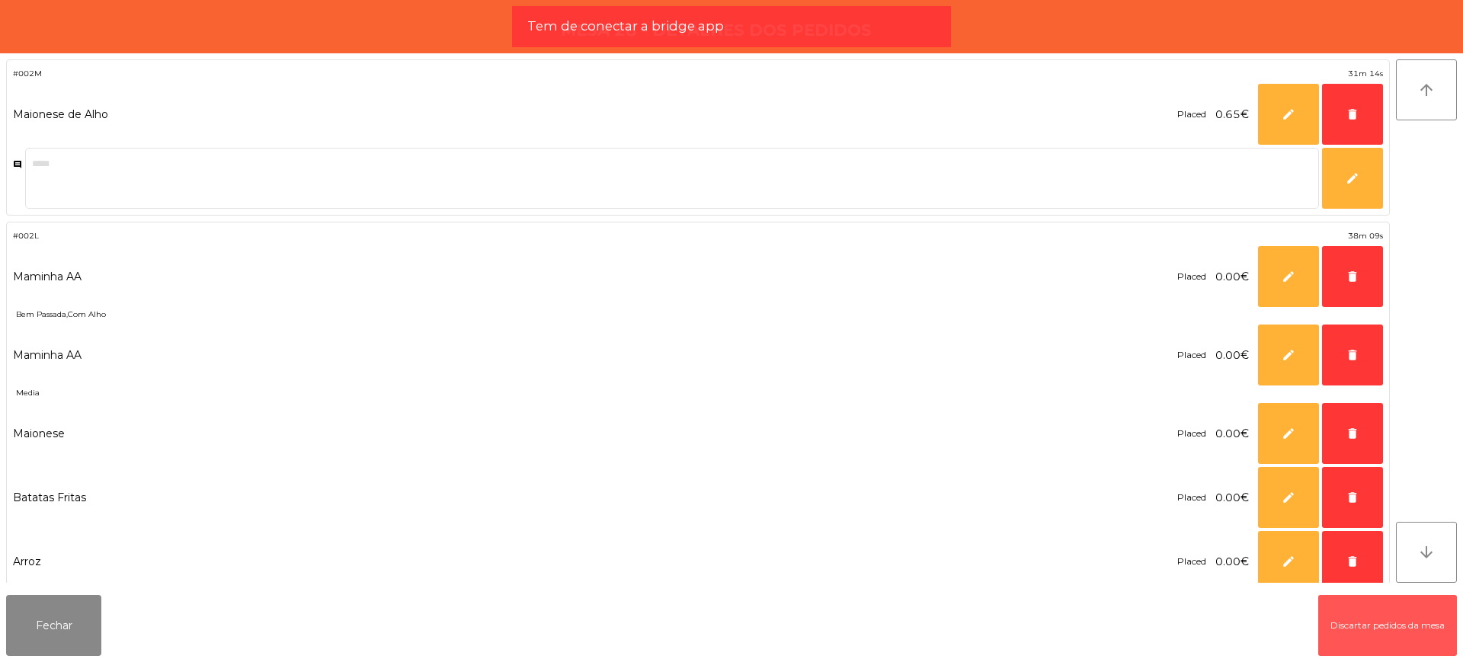
click at [1330, 603] on button "Discartar pedidos da mesa" at bounding box center [1387, 625] width 139 height 61
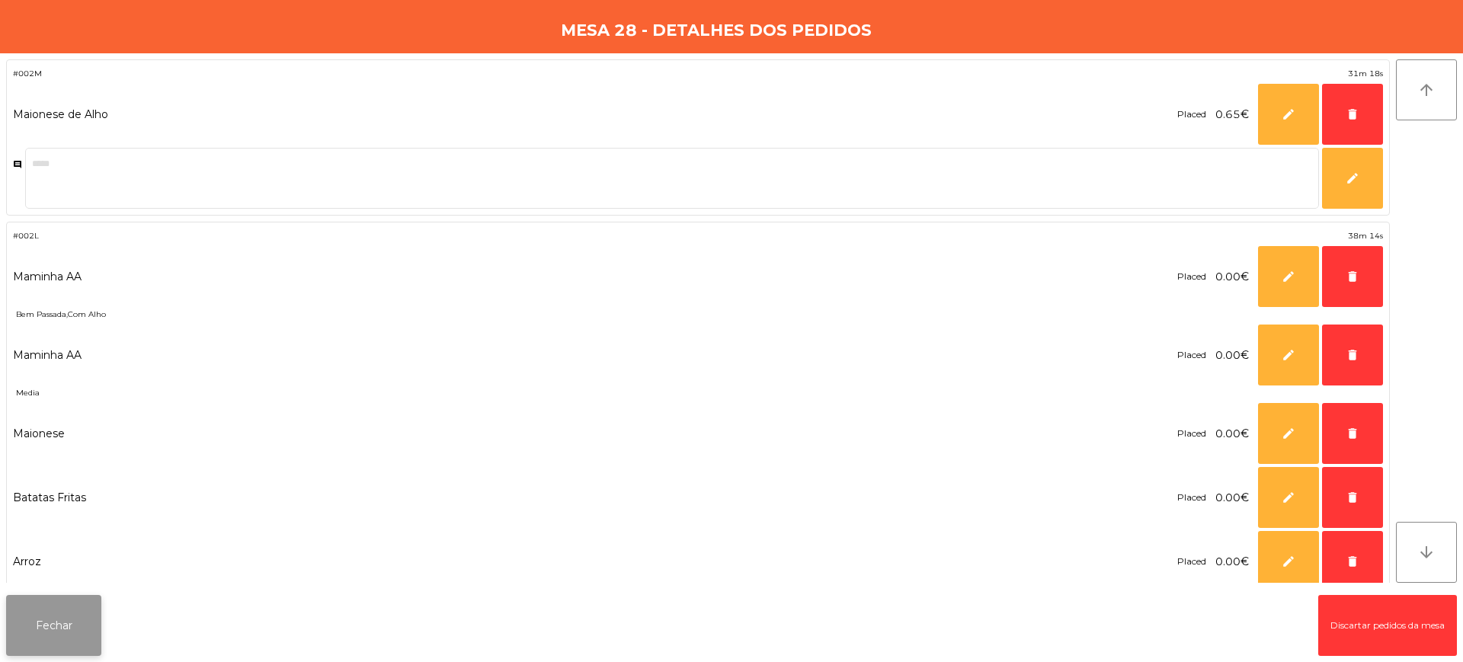
click at [75, 622] on button "Fechar" at bounding box center [53, 625] width 95 height 61
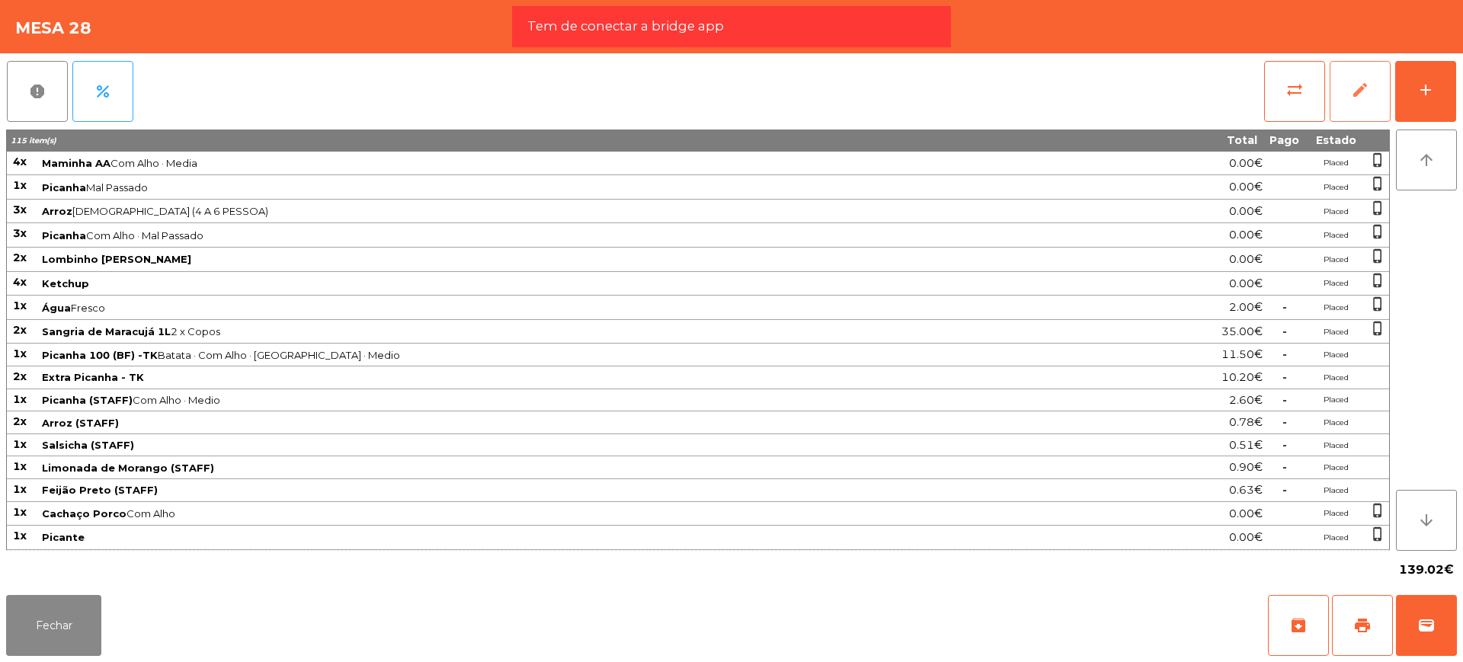
scroll to position [433, 0]
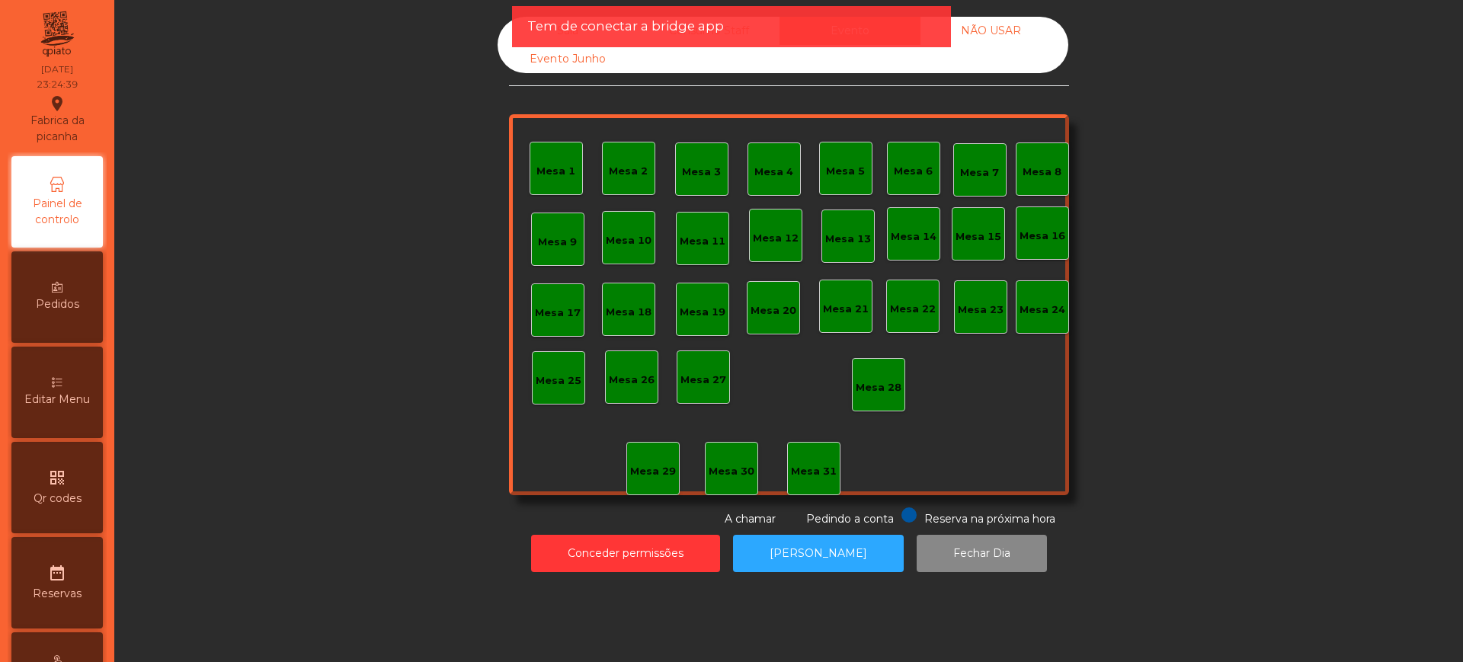
click at [501, 27] on div "Sala" at bounding box center [568, 31] width 141 height 28
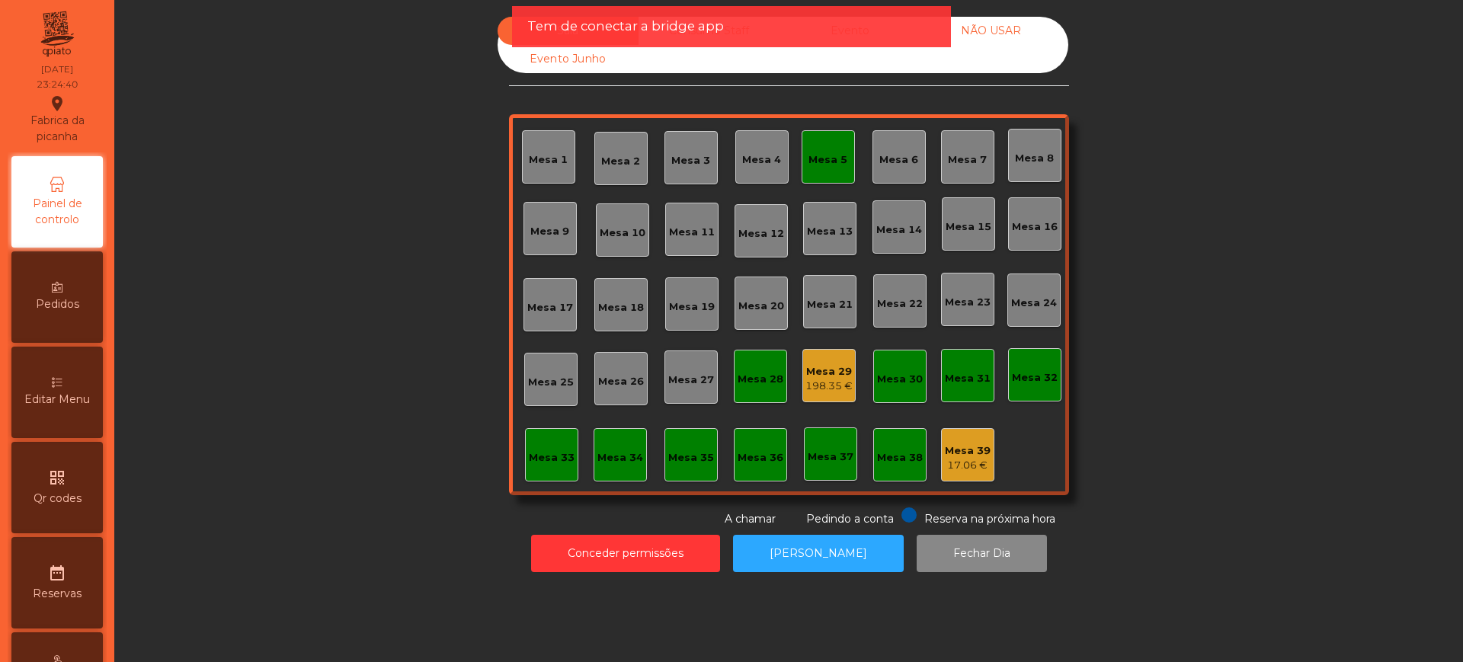
click at [812, 374] on div "Mesa 29" at bounding box center [828, 371] width 47 height 15
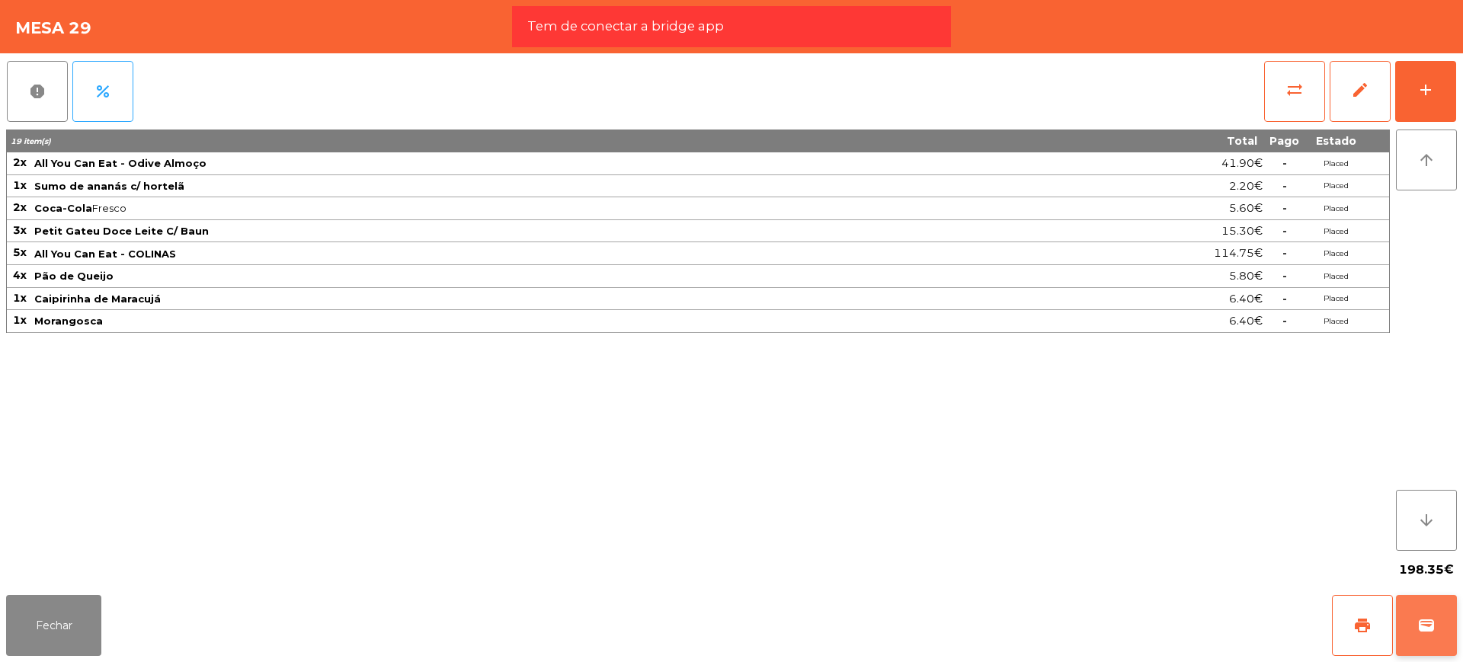
click at [1425, 606] on button "wallet" at bounding box center [1426, 625] width 61 height 61
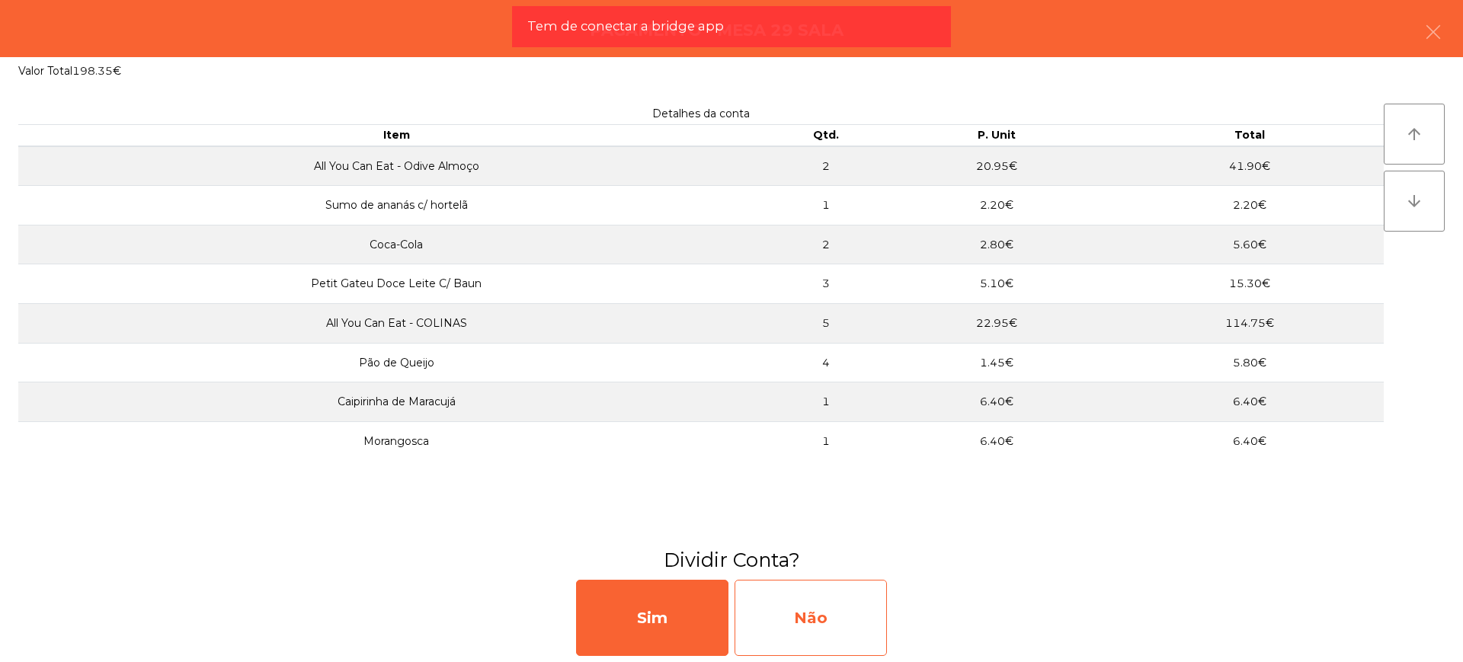
click at [828, 616] on div "Não" at bounding box center [810, 618] width 152 height 76
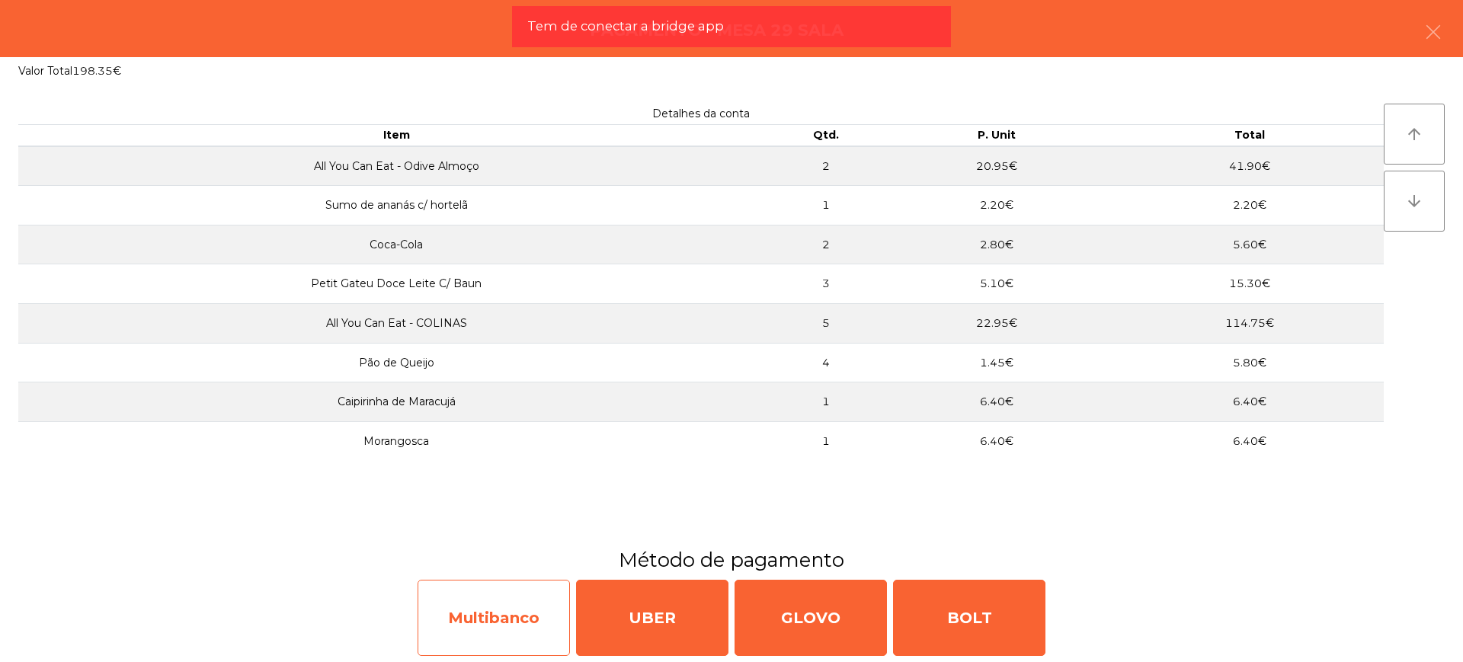
click at [484, 605] on div "Multibanco" at bounding box center [494, 618] width 152 height 76
select select "**"
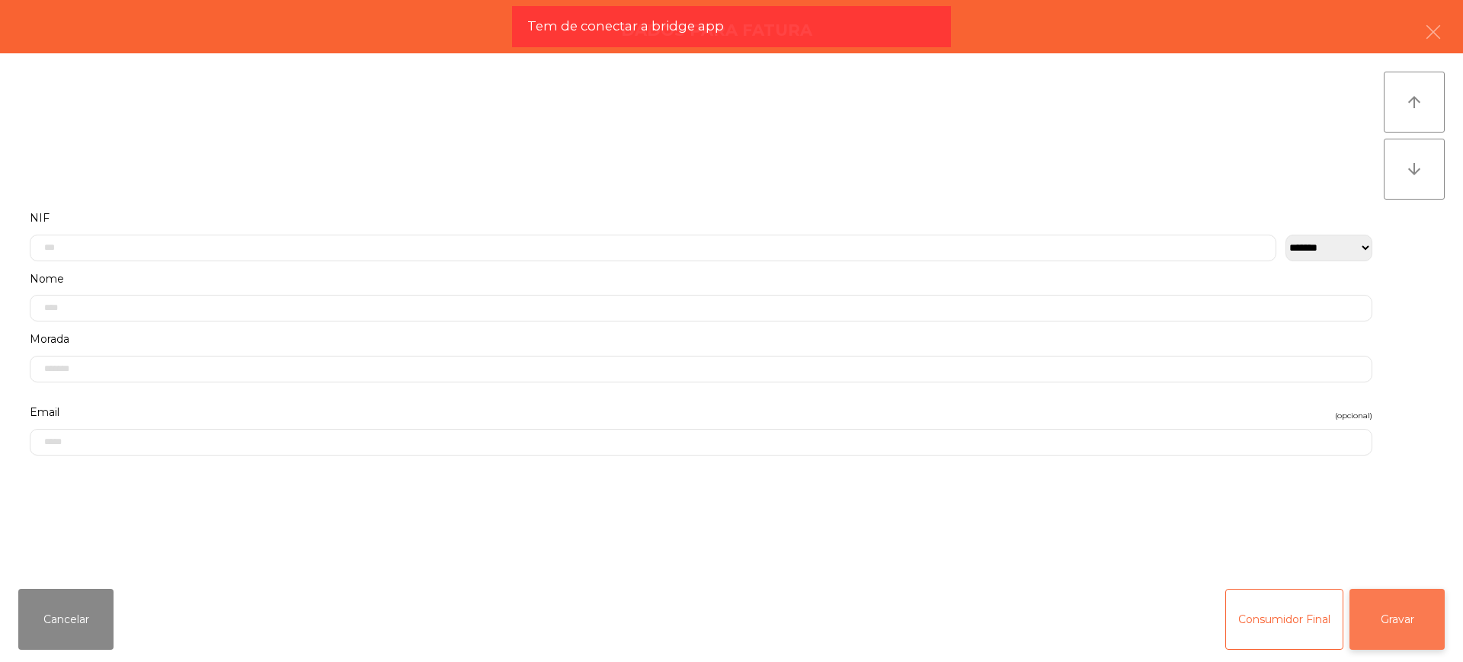
click at [1387, 620] on button "Gravar" at bounding box center [1396, 619] width 95 height 61
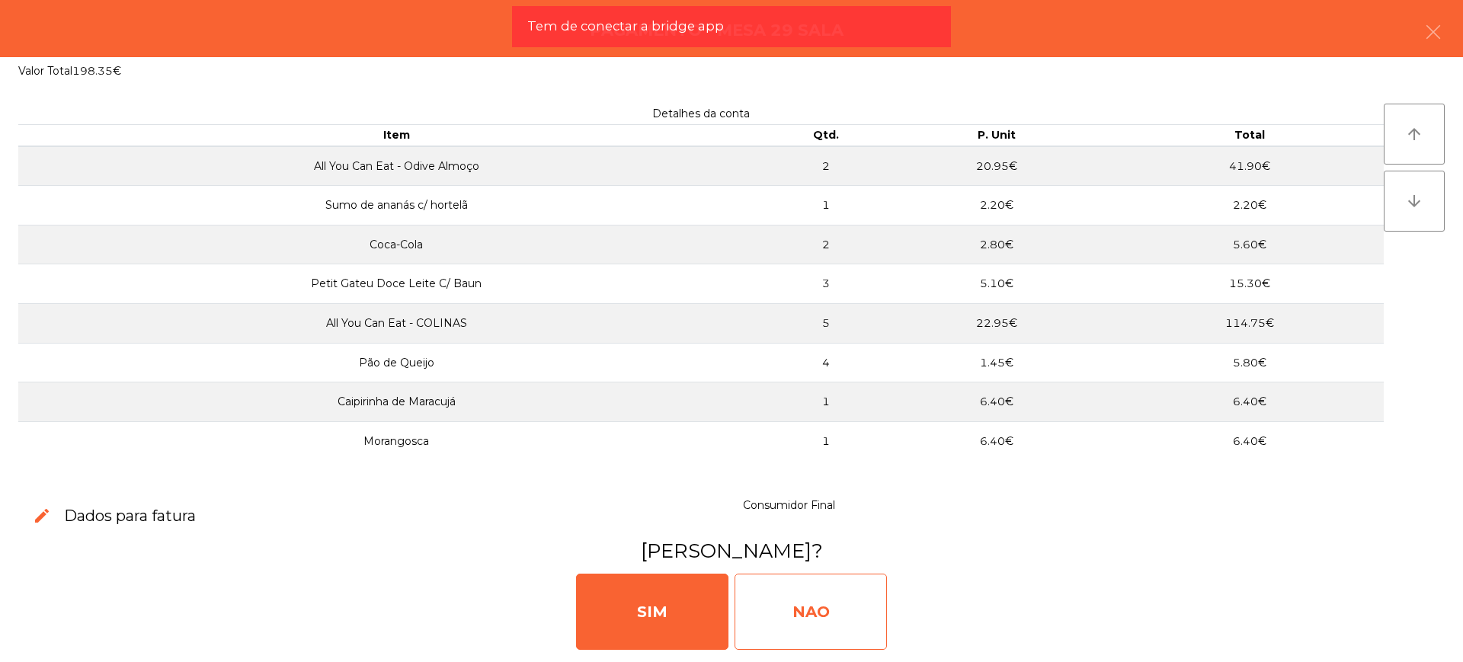
click at [806, 598] on div "NAO" at bounding box center [810, 612] width 152 height 76
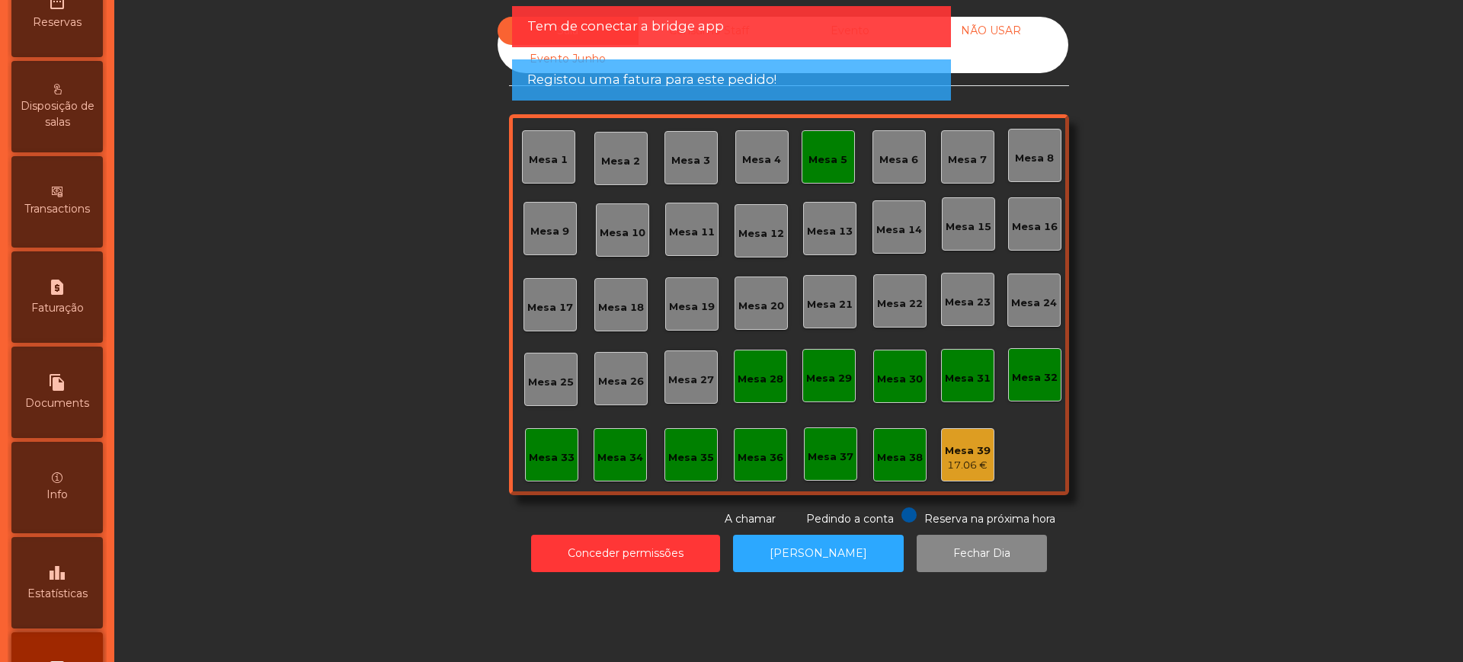
scroll to position [645, 0]
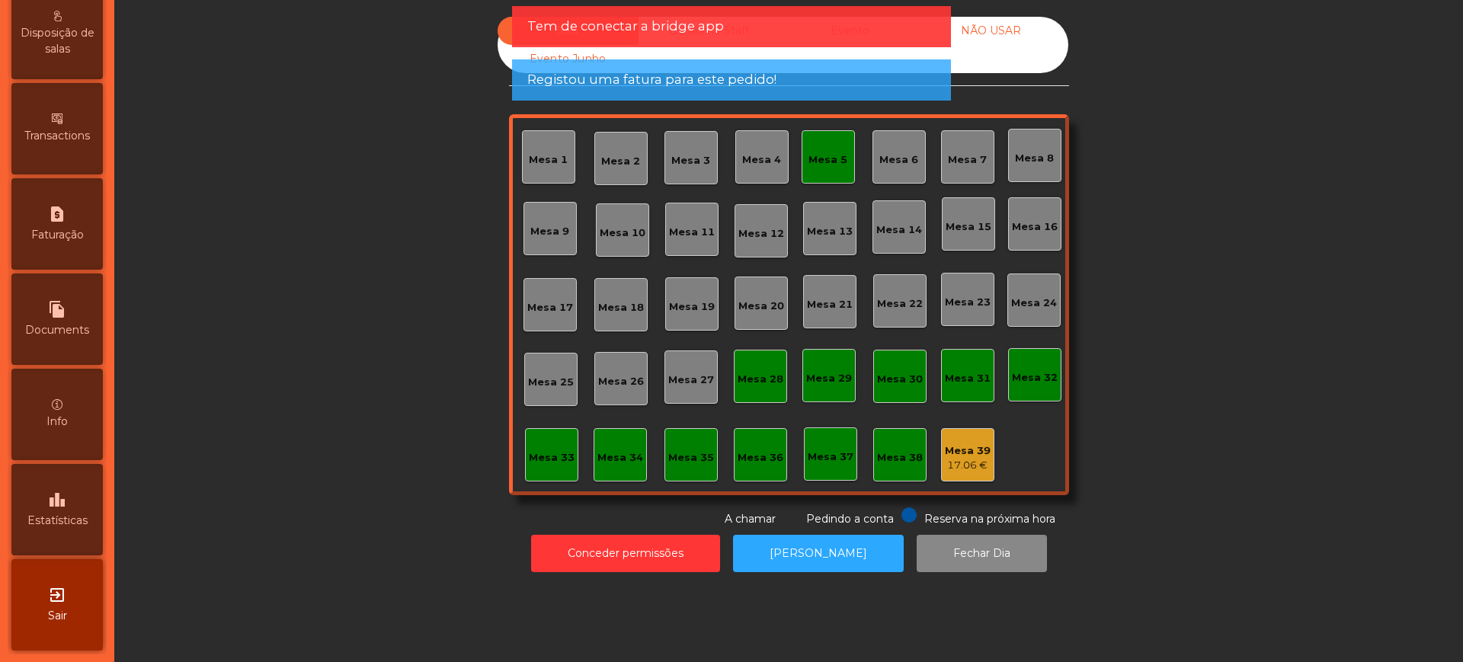
click at [66, 499] on icon "leaderboard" at bounding box center [57, 500] width 18 height 18
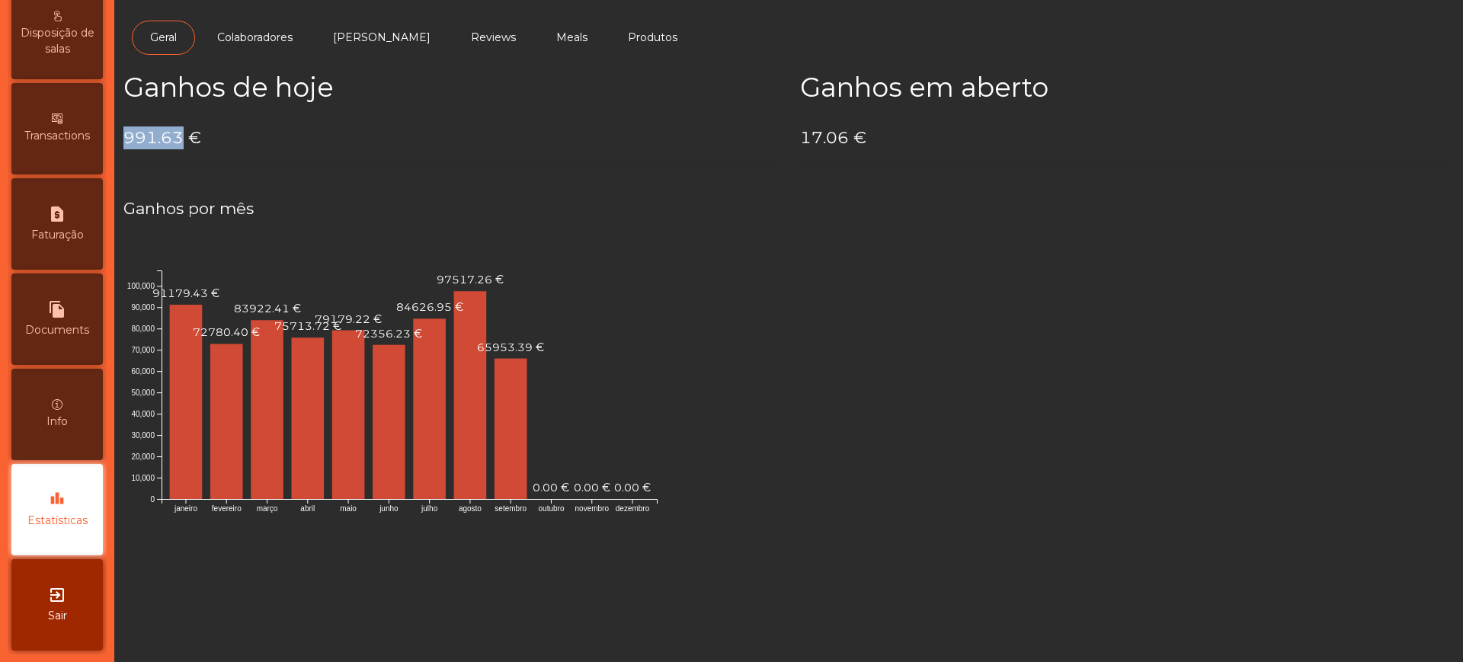
drag, startPoint x: 125, startPoint y: 137, endPoint x: 184, endPoint y: 139, distance: 58.7
click at [184, 139] on h4 "991.63 €" at bounding box center [450, 137] width 654 height 23
copy h4 "991.63"
